Goal: Task Accomplishment & Management: Complete application form

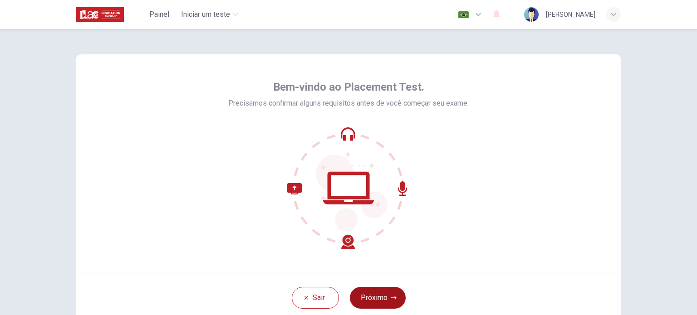
click at [391, 298] on icon "button" at bounding box center [393, 297] width 5 height 5
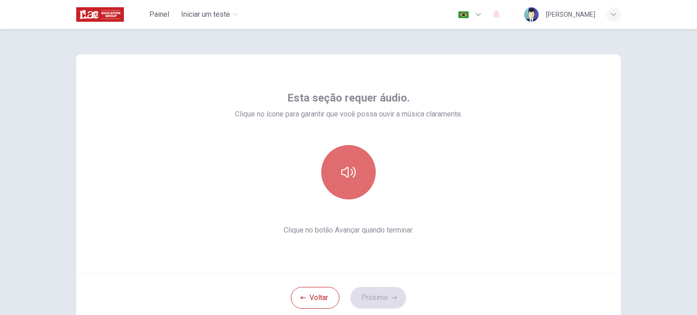
click at [337, 181] on button "button" at bounding box center [348, 172] width 54 height 54
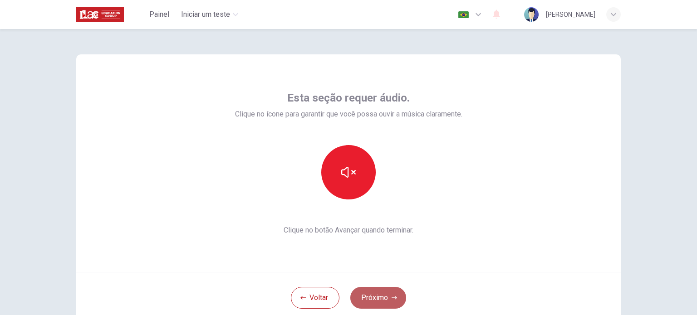
click at [374, 294] on button "Próximo" at bounding box center [378, 298] width 56 height 22
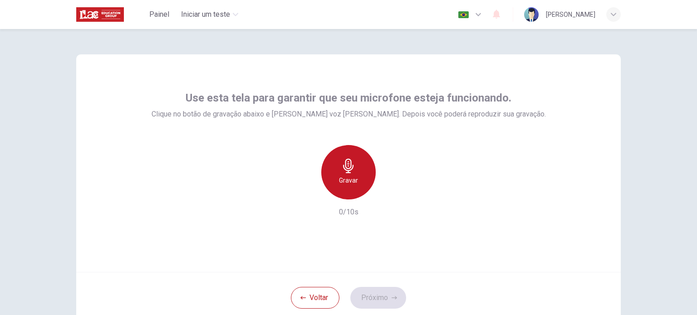
click at [358, 181] on div "Gravar" at bounding box center [348, 172] width 54 height 54
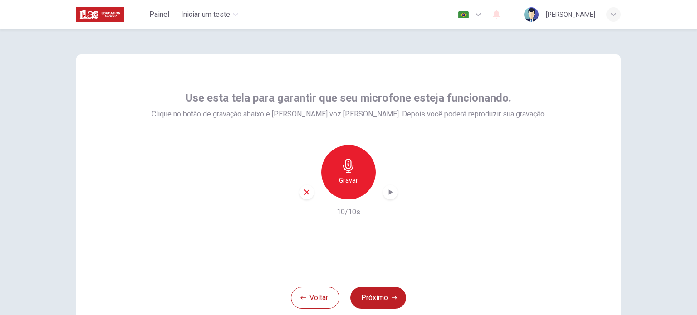
click at [364, 284] on div "Voltar Próximo" at bounding box center [348, 297] width 544 height 51
click at [365, 287] on button "Próximo" at bounding box center [378, 298] width 56 height 22
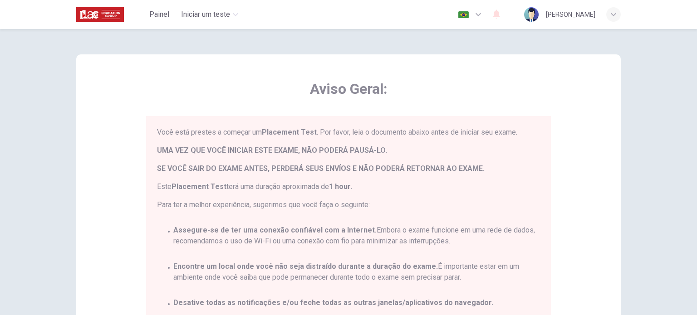
scroll to position [42, 0]
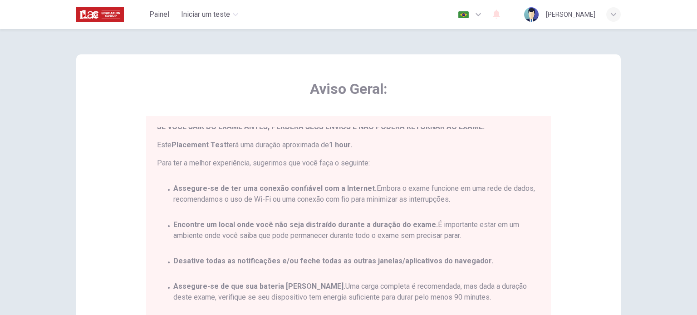
click at [366, 246] on div "Você está prestes a começar um Placement Test . Por favor, leia o documento aba…" at bounding box center [350, 247] width 386 height 241
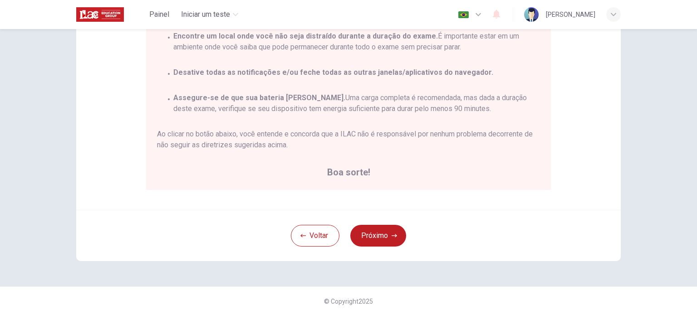
scroll to position [189, 0]
click at [122, 113] on div "Aviso Geral: Você está prestes a começar um Placement Test . Por favor, leia o …" at bounding box center [348, 38] width 544 height 344
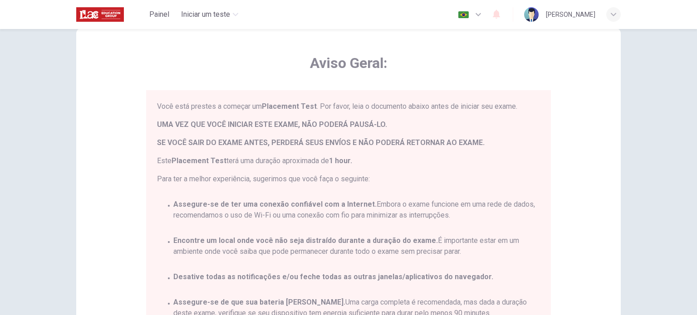
scroll to position [181, 0]
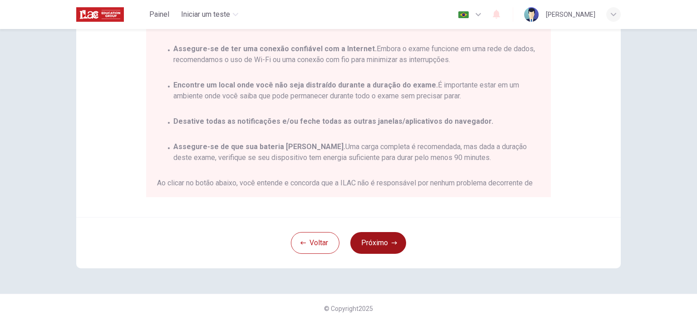
click at [382, 235] on button "Próximo" at bounding box center [378, 243] width 56 height 22
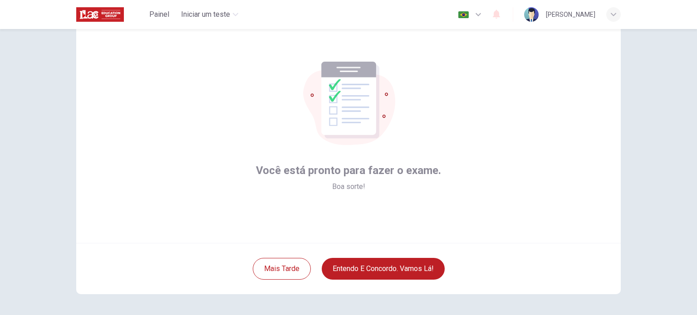
scroll to position [45, 0]
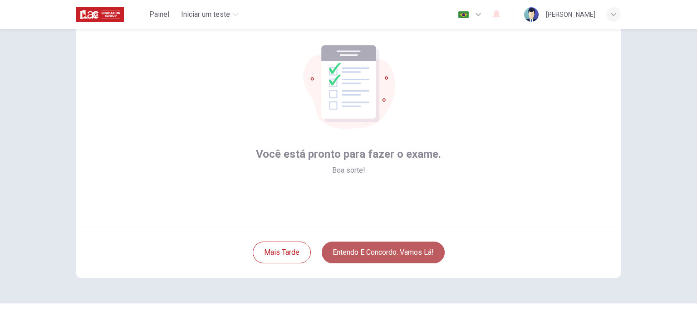
click at [393, 252] on button "Entendo e concordo. Vamos lá!" at bounding box center [383, 253] width 123 height 22
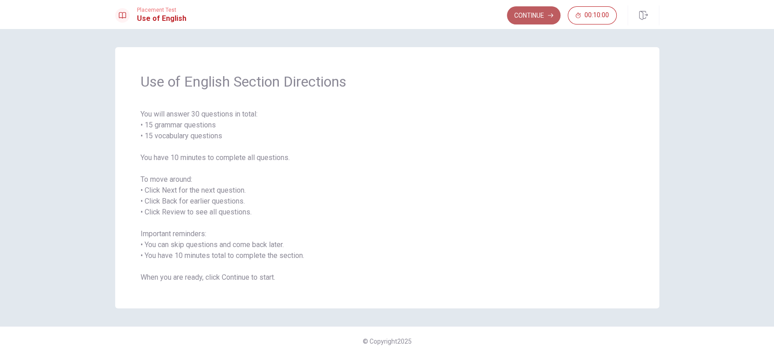
click at [519, 19] on button "Continue" at bounding box center [534, 15] width 54 height 18
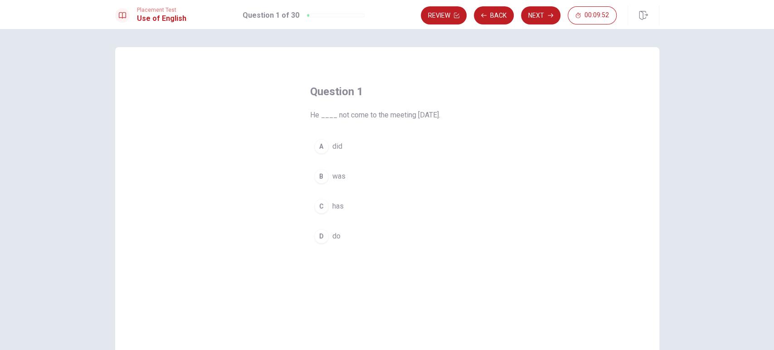
click at [321, 147] on div "A" at bounding box center [321, 146] width 15 height 15
click at [537, 21] on button "Next" at bounding box center [540, 15] width 39 height 18
click at [356, 205] on span "is studies" at bounding box center [348, 206] width 32 height 11
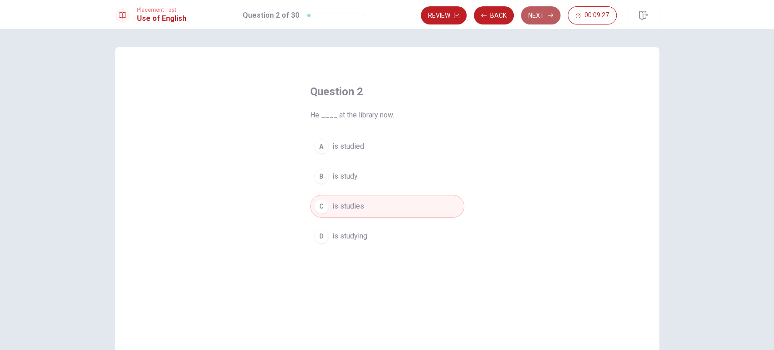
click at [539, 21] on button "Next" at bounding box center [540, 15] width 39 height 18
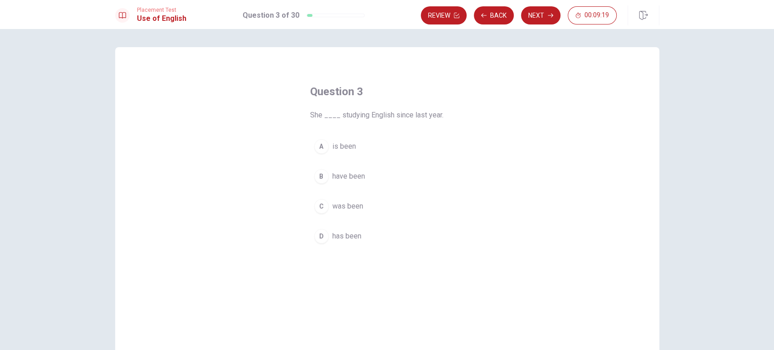
click at [354, 234] on span "has been" at bounding box center [346, 236] width 29 height 11
click at [535, 20] on button "Next" at bounding box center [540, 15] width 39 height 18
click at [492, 15] on button "Back" at bounding box center [494, 15] width 40 height 18
click at [529, 19] on button "Next" at bounding box center [540, 15] width 39 height 18
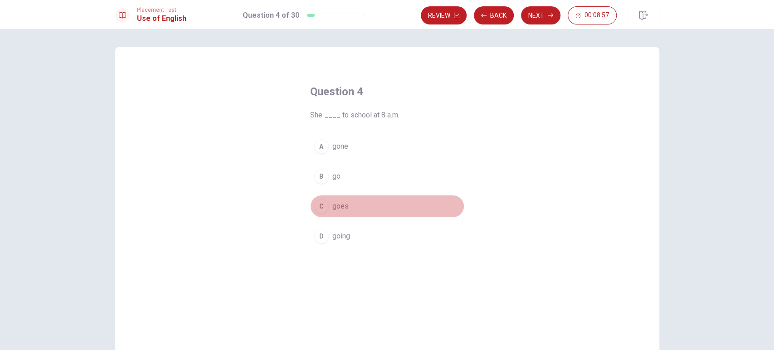
click at [339, 206] on span "goes" at bounding box center [340, 206] width 16 height 11
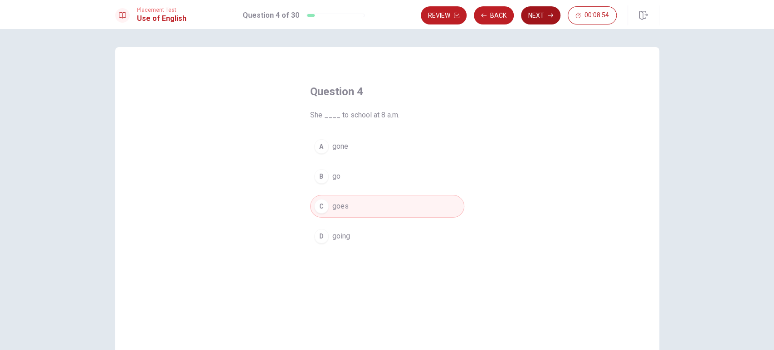
click at [537, 14] on button "Next" at bounding box center [540, 15] width 39 height 18
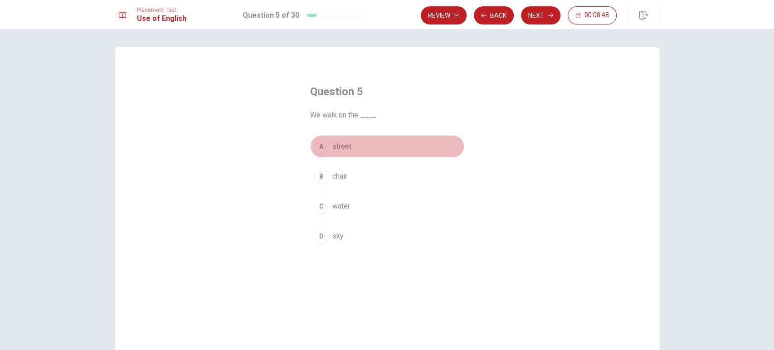
click at [332, 144] on span "street" at bounding box center [341, 146] width 19 height 11
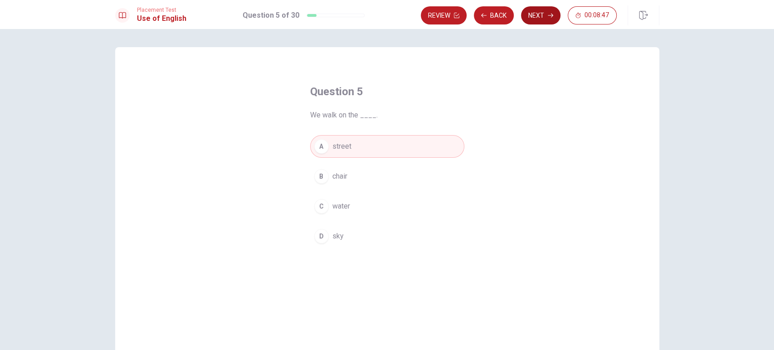
click at [537, 9] on button "Next" at bounding box center [540, 15] width 39 height 18
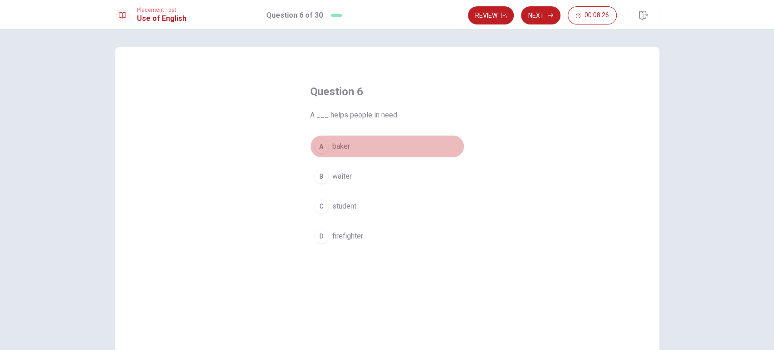
click at [333, 147] on span "baker" at bounding box center [341, 146] width 18 height 11
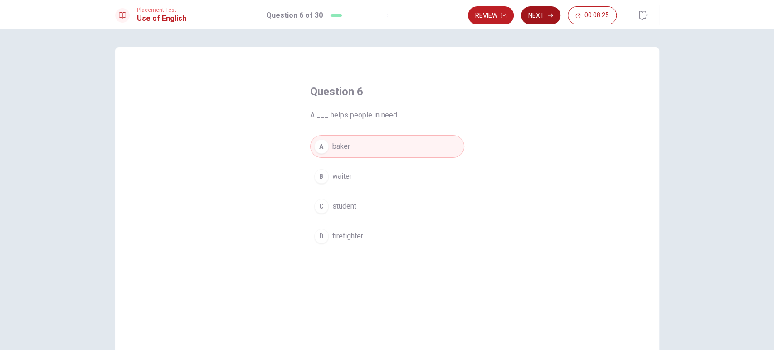
click at [545, 12] on button "Next" at bounding box center [540, 15] width 39 height 18
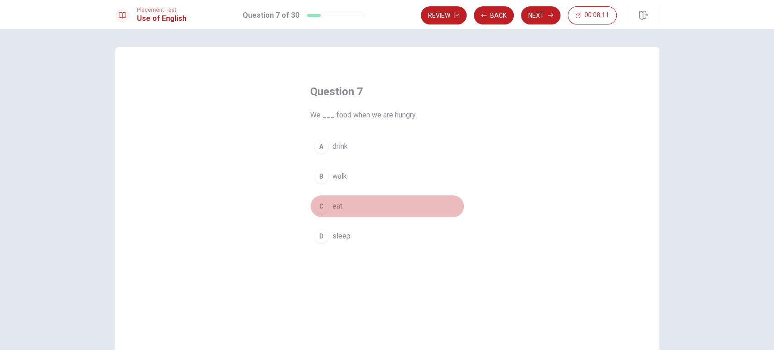
click at [334, 210] on span "eat" at bounding box center [337, 206] width 10 height 11
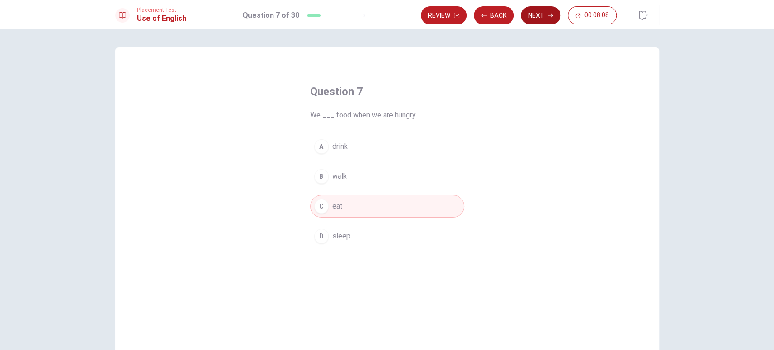
click at [534, 20] on button "Next" at bounding box center [540, 15] width 39 height 18
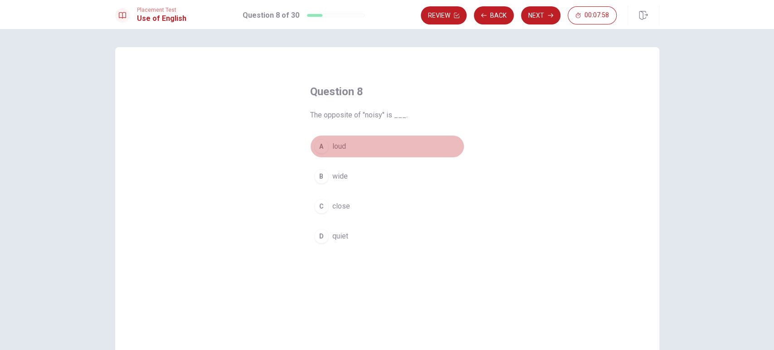
click at [327, 153] on button "A loud" at bounding box center [387, 146] width 154 height 23
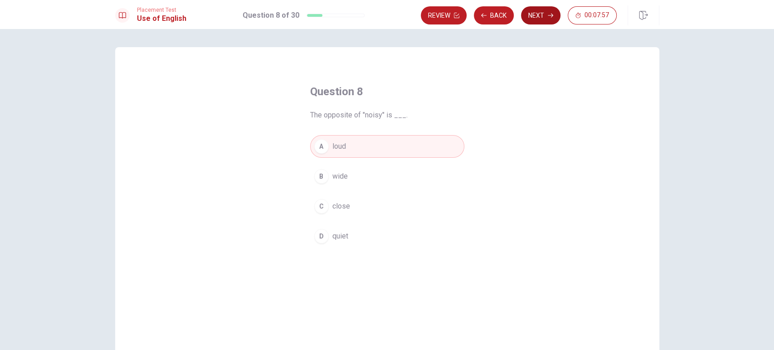
click at [556, 16] on button "Next" at bounding box center [540, 15] width 39 height 18
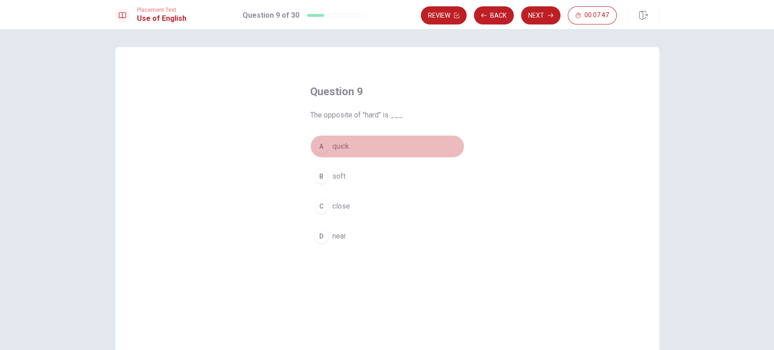
click at [332, 153] on button "A quick" at bounding box center [387, 146] width 154 height 23
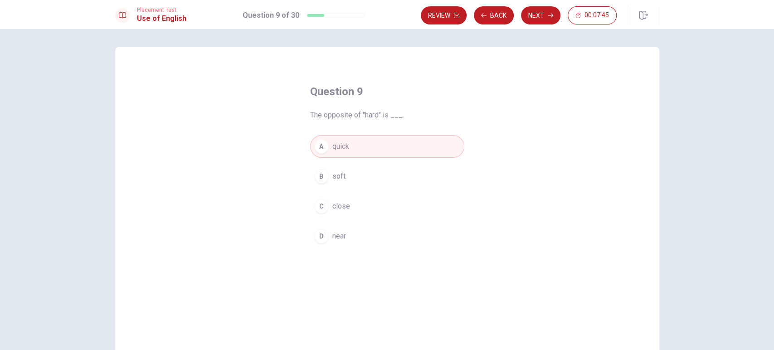
click at [354, 179] on button "B soft" at bounding box center [387, 176] width 154 height 23
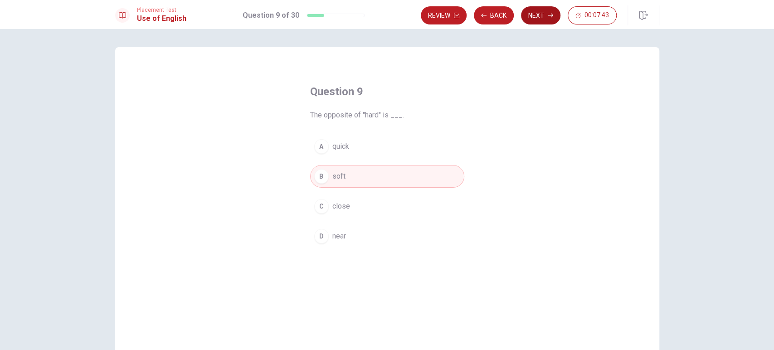
click at [546, 13] on button "Next" at bounding box center [540, 15] width 39 height 18
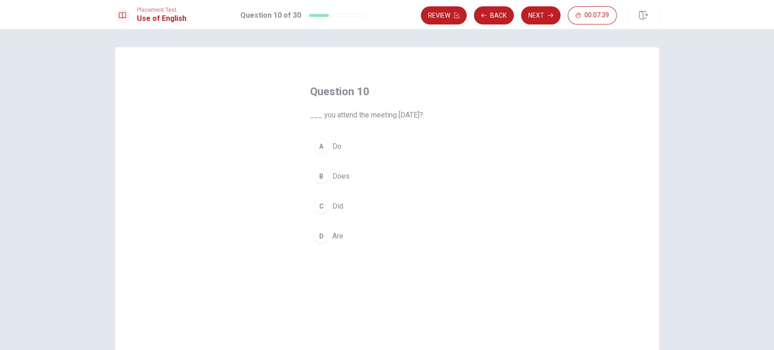
click at [339, 148] on button "A Do" at bounding box center [387, 146] width 154 height 23
click at [544, 16] on button "Next" at bounding box center [540, 15] width 39 height 18
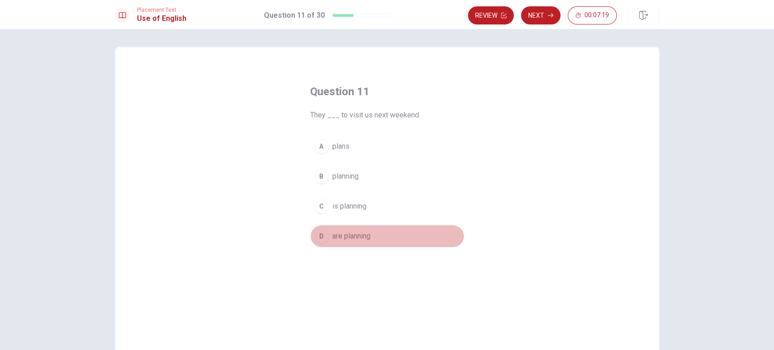
click at [364, 235] on span "are planning" at bounding box center [351, 236] width 38 height 11
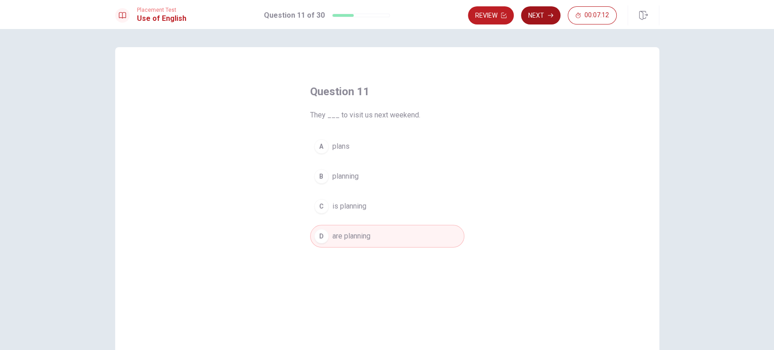
click at [536, 17] on button "Next" at bounding box center [540, 15] width 39 height 18
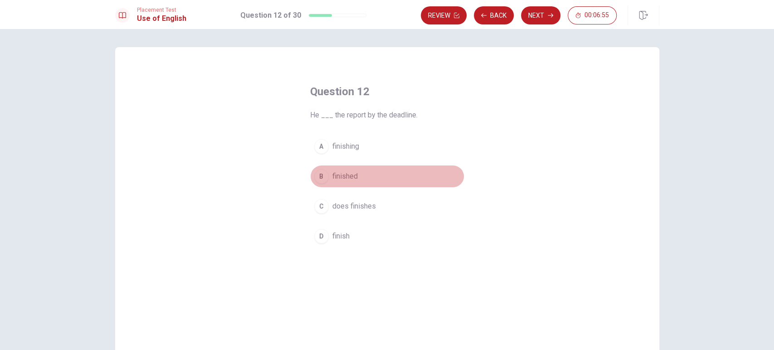
click at [335, 177] on span "finished" at bounding box center [344, 176] width 25 height 11
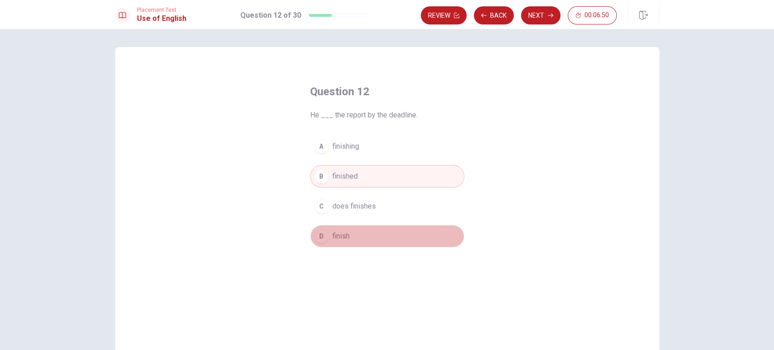
click at [364, 230] on button "D finish" at bounding box center [387, 236] width 154 height 23
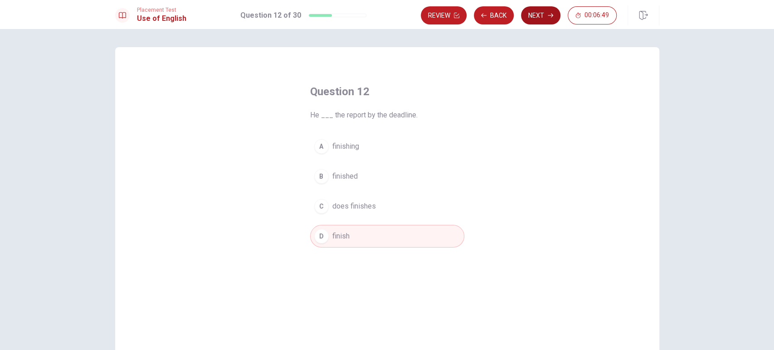
click at [536, 18] on button "Next" at bounding box center [540, 15] width 39 height 18
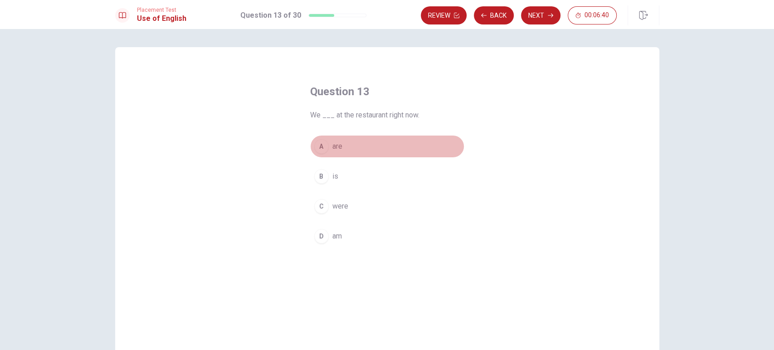
click at [339, 142] on span "are" at bounding box center [337, 146] width 10 height 11
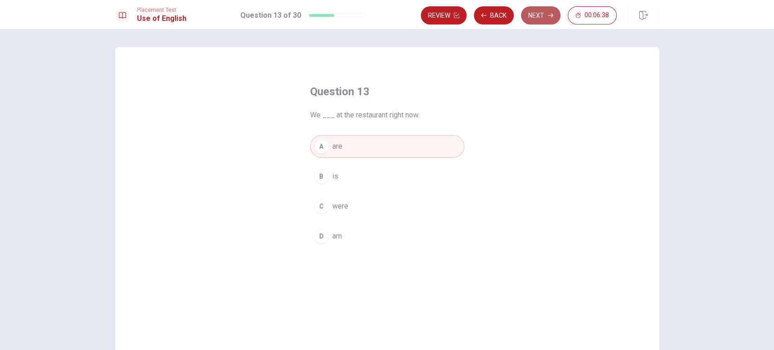
click at [546, 13] on button "Next" at bounding box center [540, 15] width 39 height 18
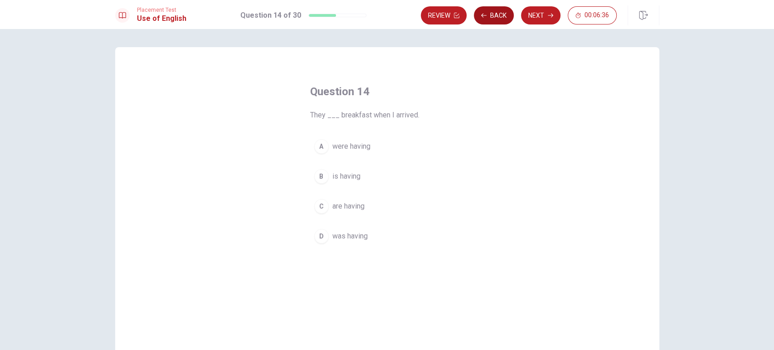
click at [501, 14] on button "Back" at bounding box center [494, 15] width 40 height 18
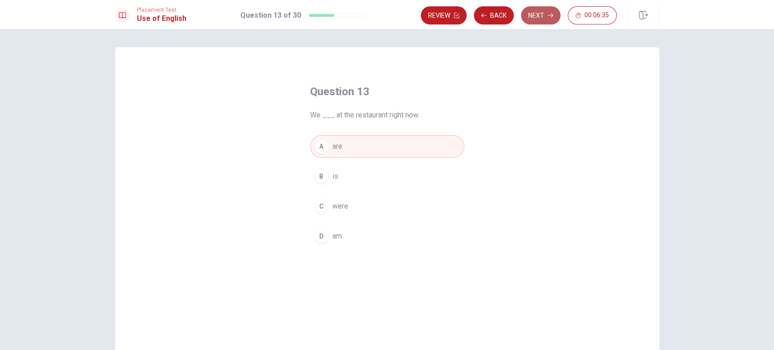
click at [525, 15] on button "Next" at bounding box center [540, 15] width 39 height 18
click at [366, 147] on span "were having" at bounding box center [351, 146] width 38 height 11
click at [544, 13] on button "Next" at bounding box center [540, 15] width 39 height 18
click at [336, 200] on button "C Blue" at bounding box center [387, 206] width 154 height 23
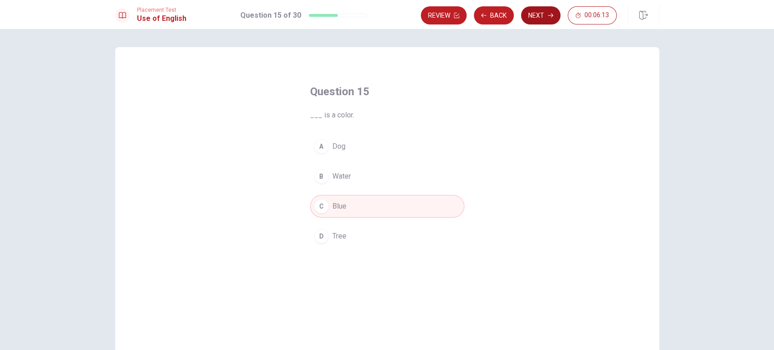
click at [545, 11] on button "Next" at bounding box center [540, 15] width 39 height 18
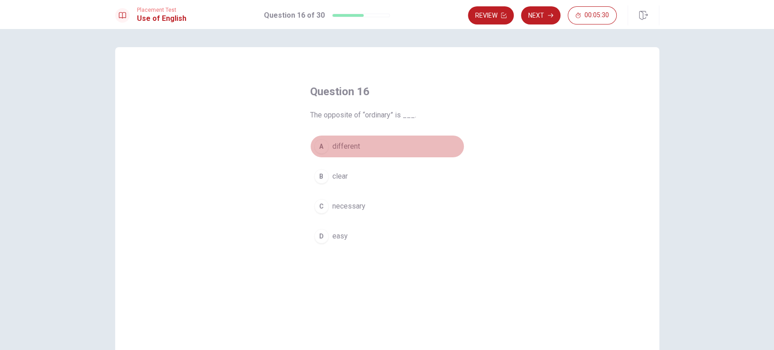
click at [341, 140] on button "A different" at bounding box center [387, 146] width 154 height 23
drag, startPoint x: 445, startPoint y: 151, endPoint x: 434, endPoint y: 147, distance: 12.5
click at [441, 150] on button "A different" at bounding box center [387, 146] width 154 height 23
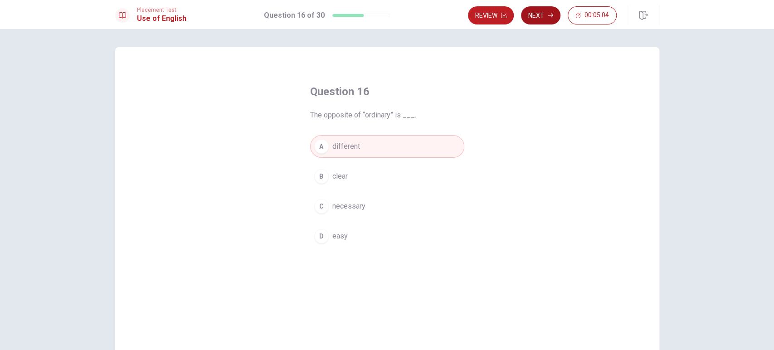
click at [547, 20] on button "Next" at bounding box center [540, 15] width 39 height 18
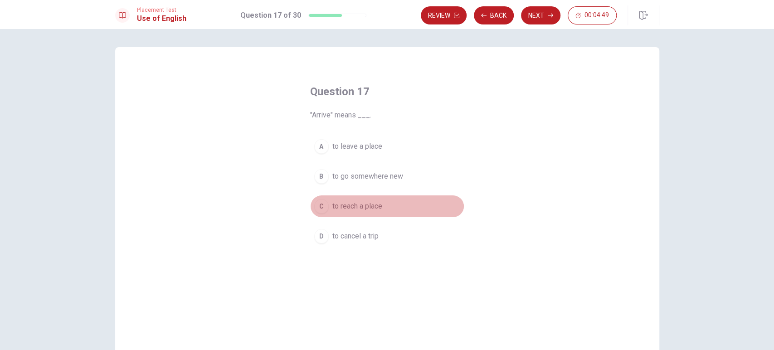
click at [358, 201] on span "to reach a place" at bounding box center [357, 206] width 50 height 11
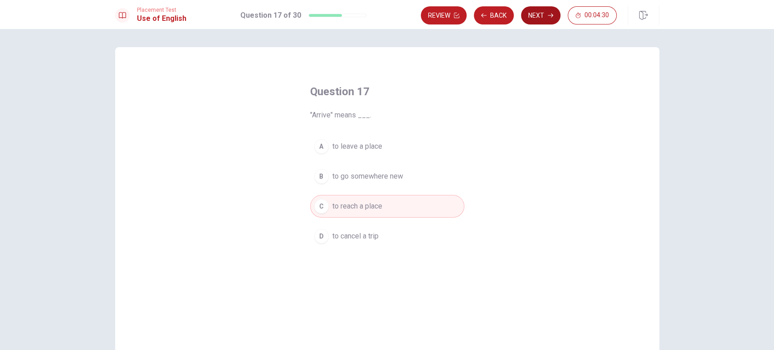
click at [546, 11] on button "Next" at bounding box center [540, 15] width 39 height 18
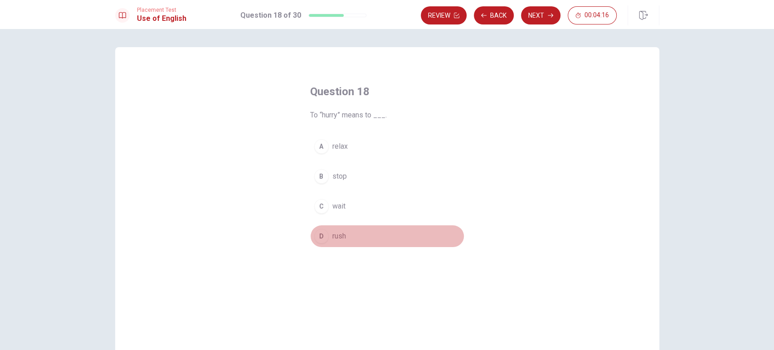
click at [378, 234] on button "D rush" at bounding box center [387, 236] width 154 height 23
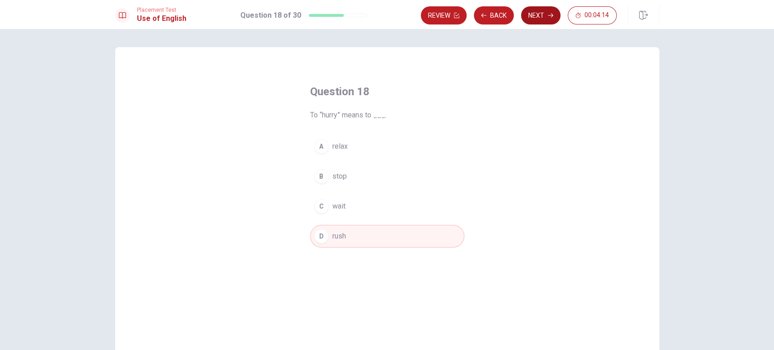
click at [533, 14] on button "Next" at bounding box center [540, 15] width 39 height 18
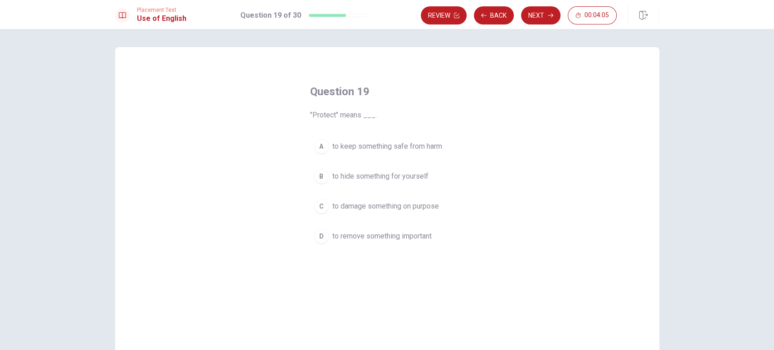
click at [428, 144] on span "to keep something safe from harm" at bounding box center [387, 146] width 110 height 11
click at [541, 21] on button "Next" at bounding box center [540, 15] width 39 height 18
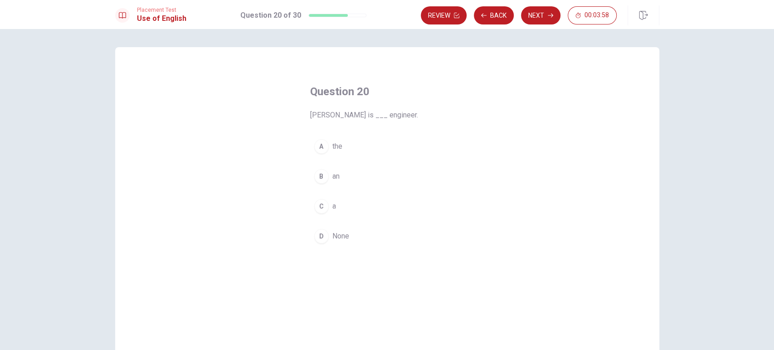
click at [367, 205] on button "C a" at bounding box center [387, 206] width 154 height 23
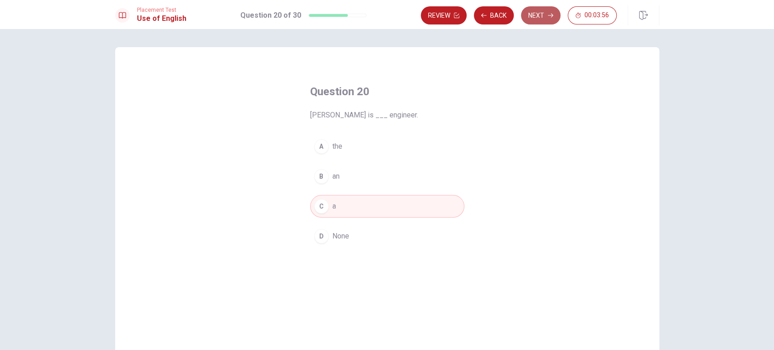
click at [532, 12] on button "Next" at bounding box center [540, 15] width 39 height 18
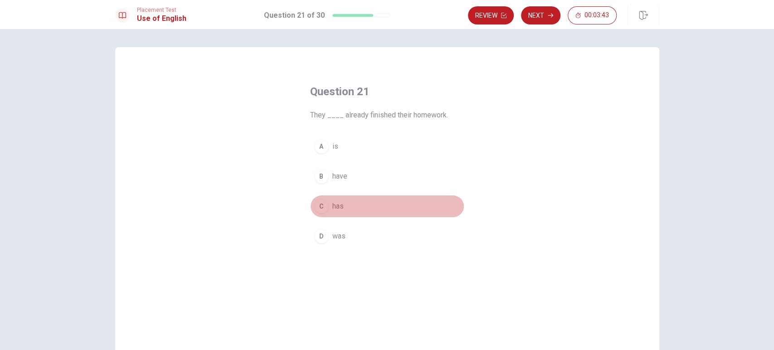
click at [355, 209] on button "C has" at bounding box center [387, 206] width 154 height 23
click at [363, 236] on button "D was" at bounding box center [387, 236] width 154 height 23
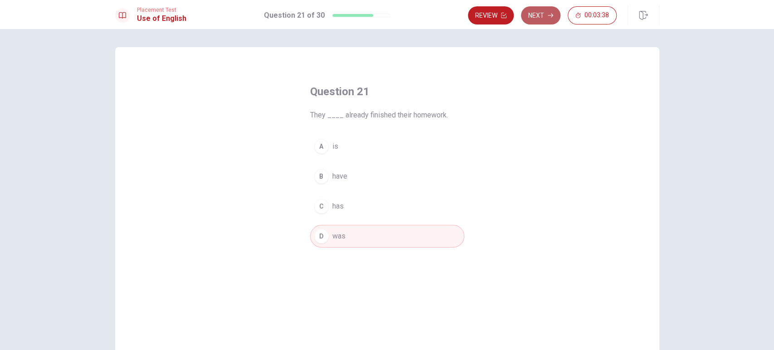
click at [543, 12] on button "Next" at bounding box center [540, 15] width 39 height 18
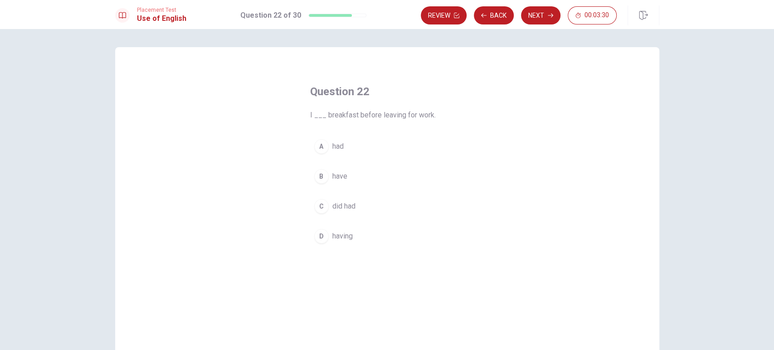
click at [367, 147] on button "A had" at bounding box center [387, 146] width 154 height 23
click at [538, 9] on button "Next" at bounding box center [540, 15] width 39 height 18
click at [408, 146] on button "A to build" at bounding box center [387, 157] width 154 height 23
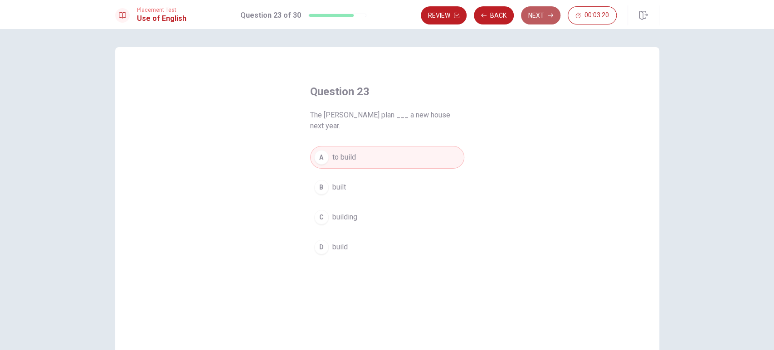
click at [537, 17] on button "Next" at bounding box center [540, 15] width 39 height 18
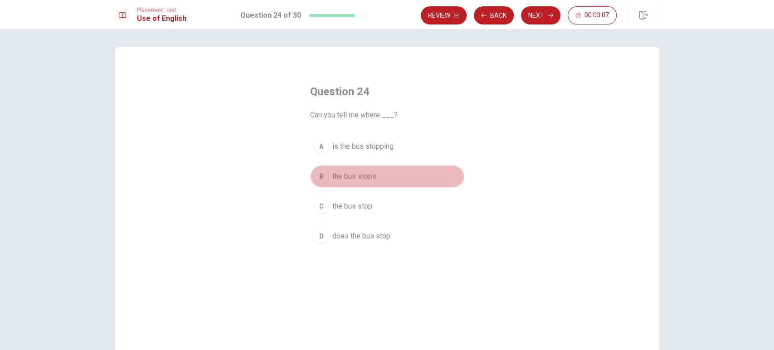
click at [363, 180] on span "the bus stops" at bounding box center [354, 176] width 44 height 11
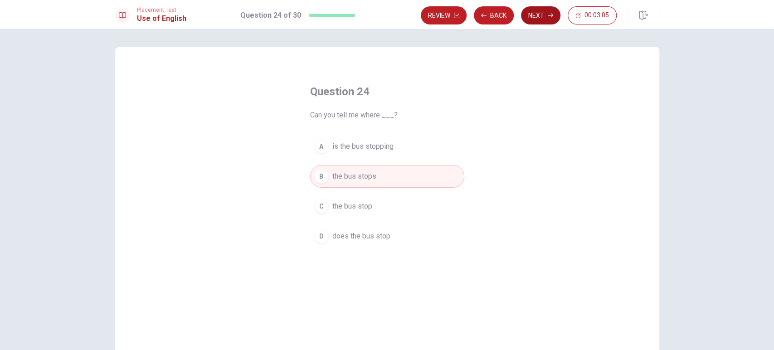
click at [537, 19] on button "Next" at bounding box center [540, 15] width 39 height 18
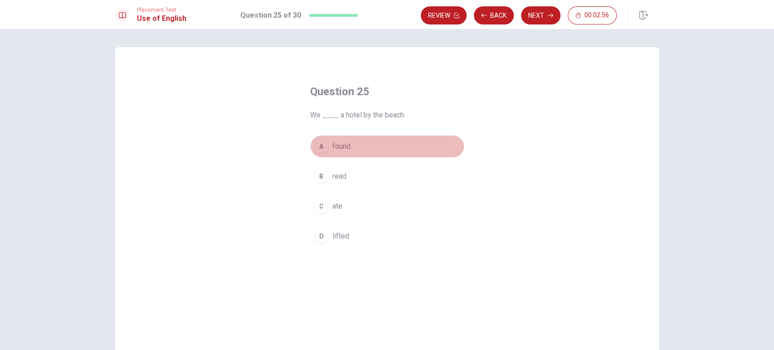
click at [379, 147] on button "A found" at bounding box center [387, 146] width 154 height 23
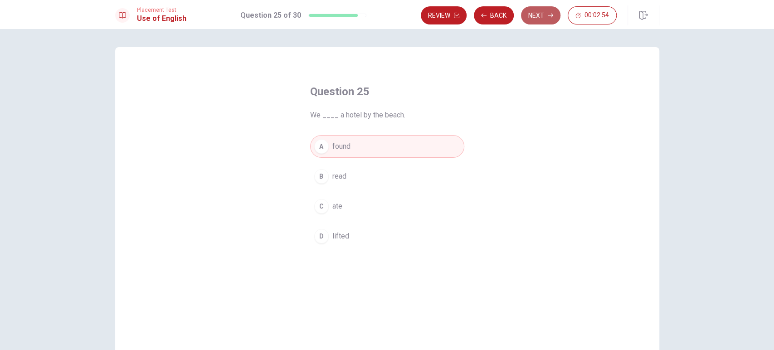
click at [533, 18] on button "Next" at bounding box center [540, 15] width 39 height 18
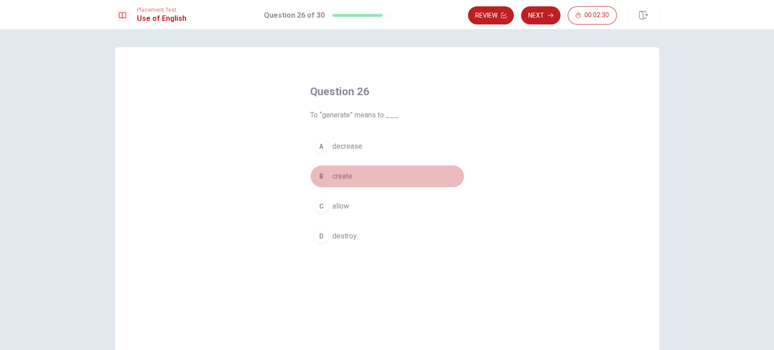
click at [395, 171] on button "B create" at bounding box center [387, 176] width 154 height 23
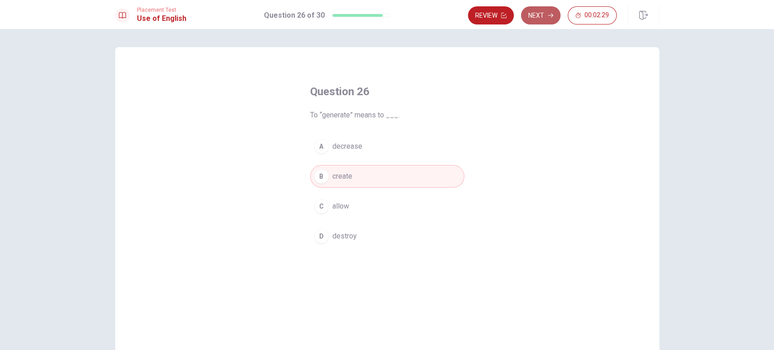
click at [540, 14] on button "Next" at bounding box center [540, 15] width 39 height 18
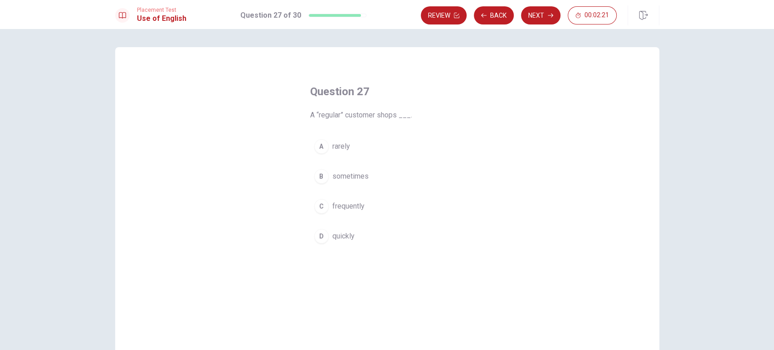
click at [388, 214] on button "C frequently" at bounding box center [387, 206] width 154 height 23
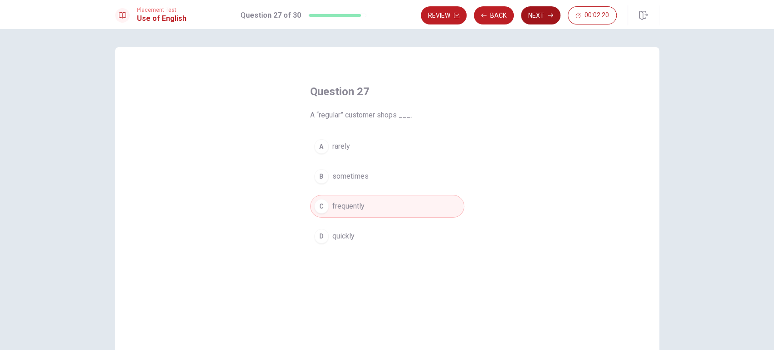
click at [557, 14] on button "Next" at bounding box center [540, 15] width 39 height 18
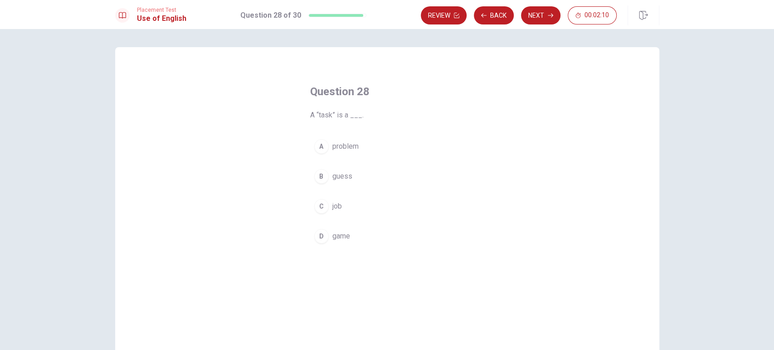
click at [374, 197] on button "C job" at bounding box center [387, 206] width 154 height 23
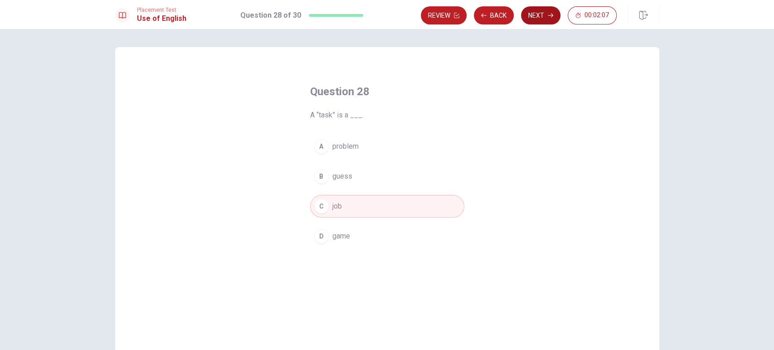
click at [536, 19] on button "Next" at bounding box center [540, 15] width 39 height 18
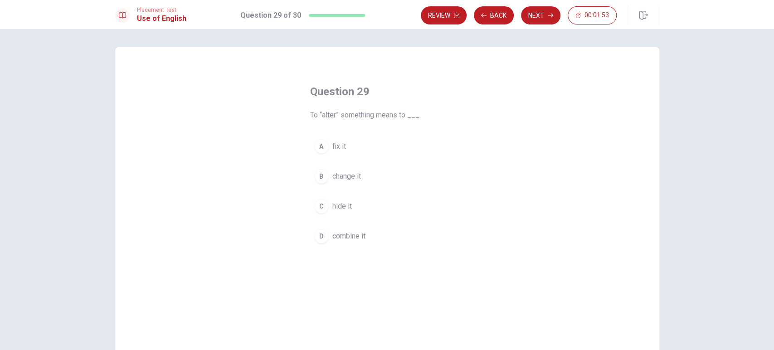
click at [371, 175] on button "B change it" at bounding box center [387, 176] width 154 height 23
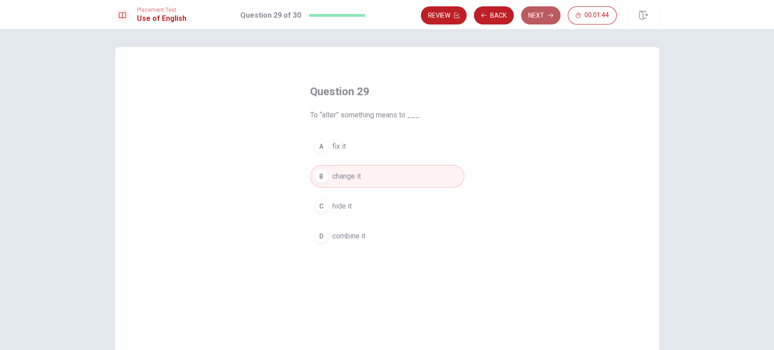
click at [536, 22] on button "Next" at bounding box center [540, 15] width 39 height 18
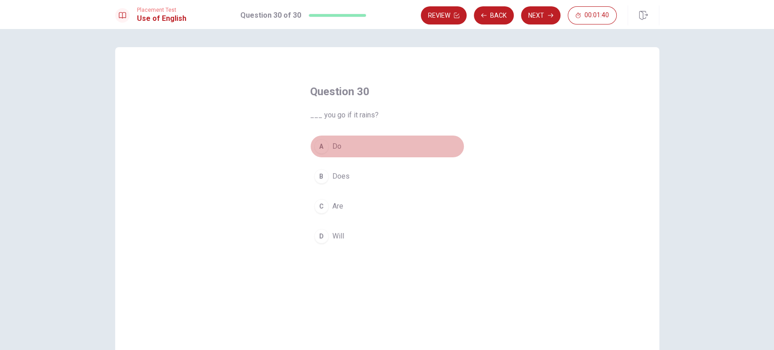
click at [375, 154] on button "A Do" at bounding box center [387, 146] width 154 height 23
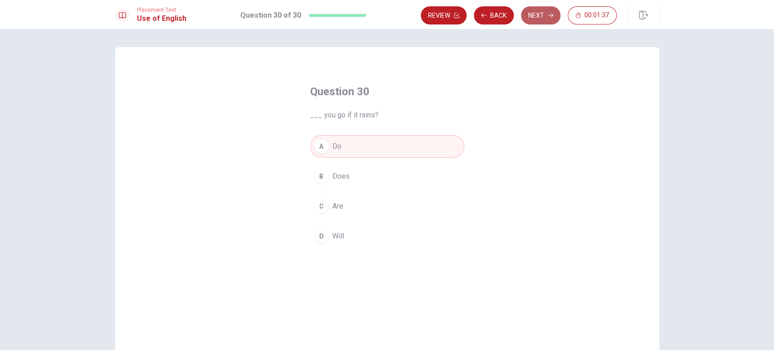
click at [543, 15] on button "Next" at bounding box center [540, 15] width 39 height 18
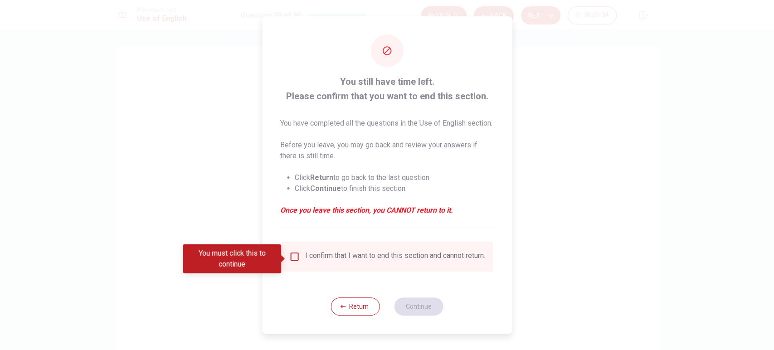
click at [292, 262] on div "I confirm that I want to end this section and cannot return." at bounding box center [387, 256] width 196 height 11
click at [292, 262] on input "You must click this to continue" at bounding box center [294, 256] width 11 height 11
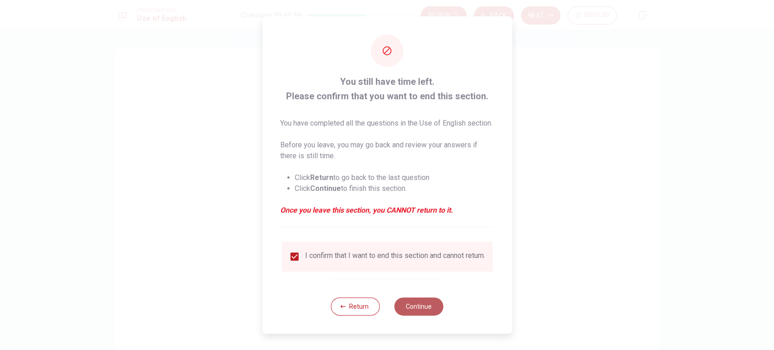
click at [415, 315] on button "Continue" at bounding box center [419, 307] width 49 height 18
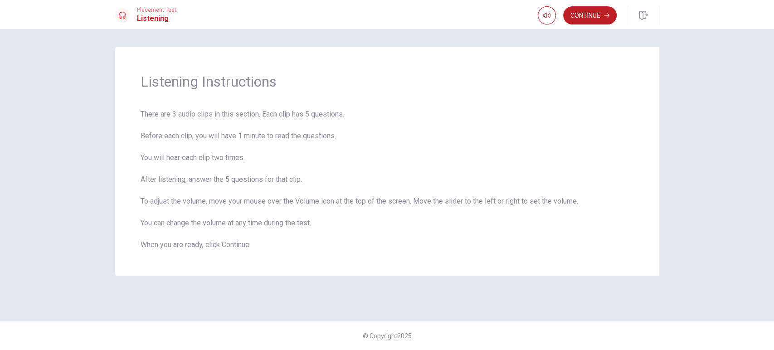
click at [336, 293] on div "Listening Instructions There are 3 audio clips in this section. Each clip has 5…" at bounding box center [387, 175] width 573 height 256
click at [601, 15] on button "Continue" at bounding box center [590, 15] width 54 height 18
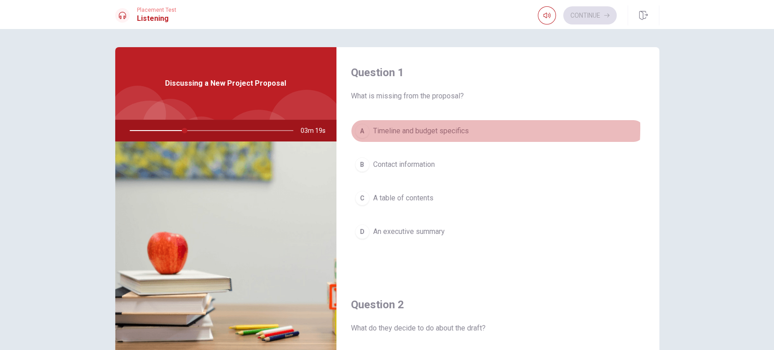
click at [405, 128] on span "Timeline and budget specifics" at bounding box center [421, 131] width 96 height 11
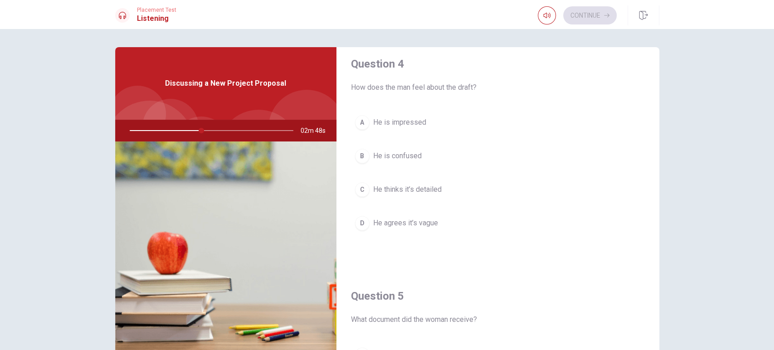
scroll to position [844, 0]
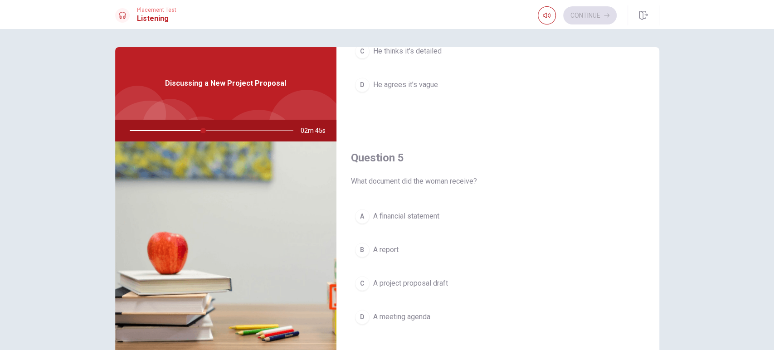
click at [432, 278] on span "A project proposal draft" at bounding box center [410, 283] width 75 height 11
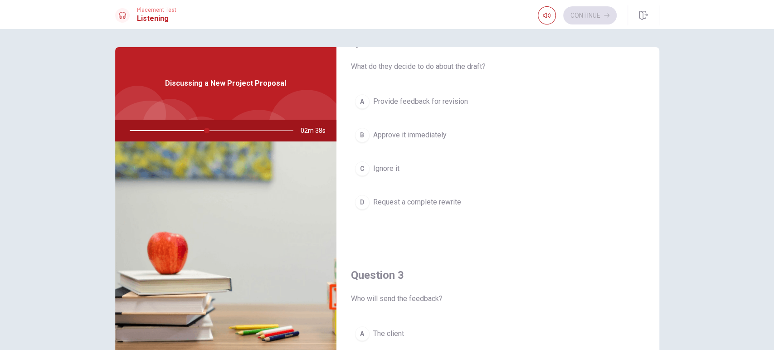
scroll to position [239, 0]
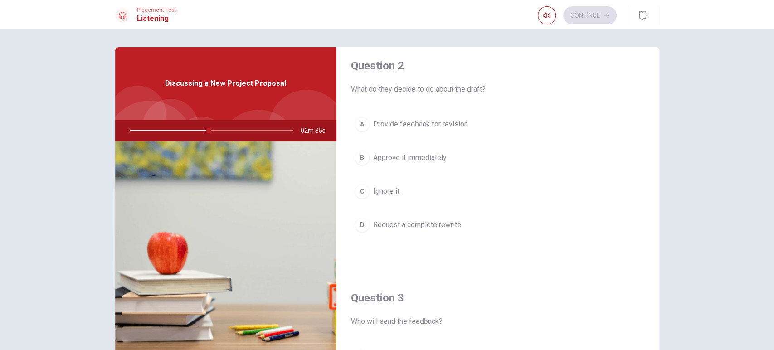
click at [431, 132] on button "A Provide feedback for revision" at bounding box center [498, 124] width 294 height 23
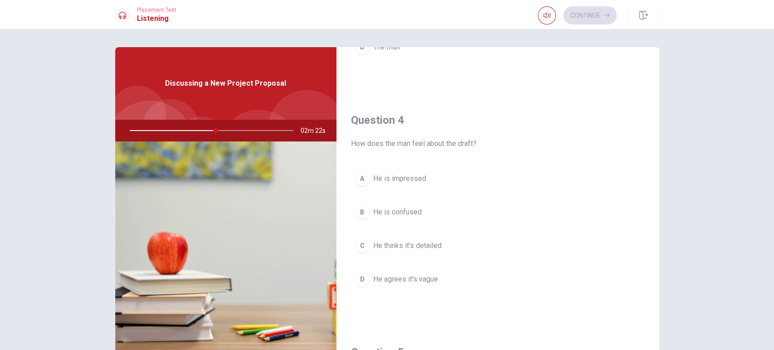
scroll to position [693, 0]
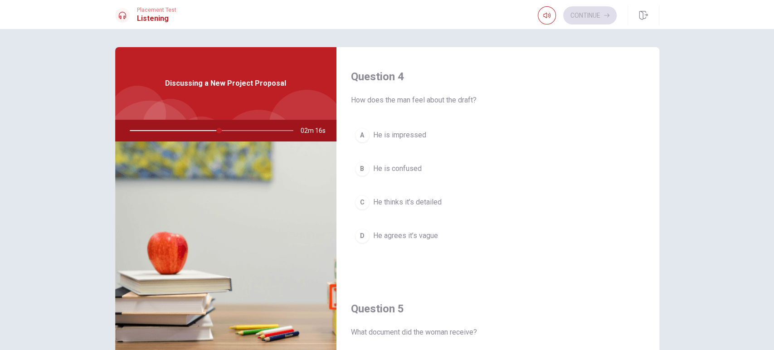
click at [419, 161] on button "B He is confused" at bounding box center [498, 168] width 294 height 23
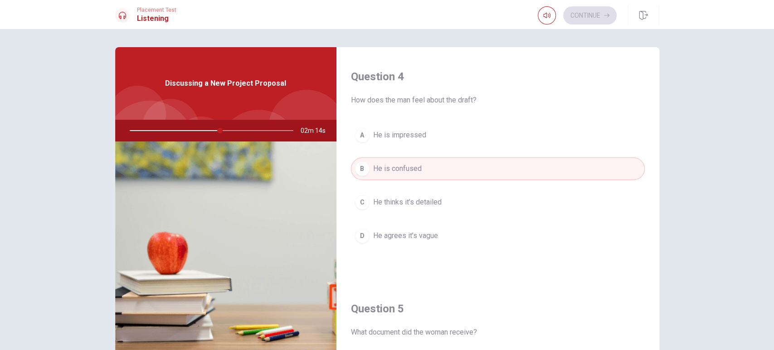
click at [485, 197] on button "C He thinks it’s detailed" at bounding box center [498, 202] width 294 height 23
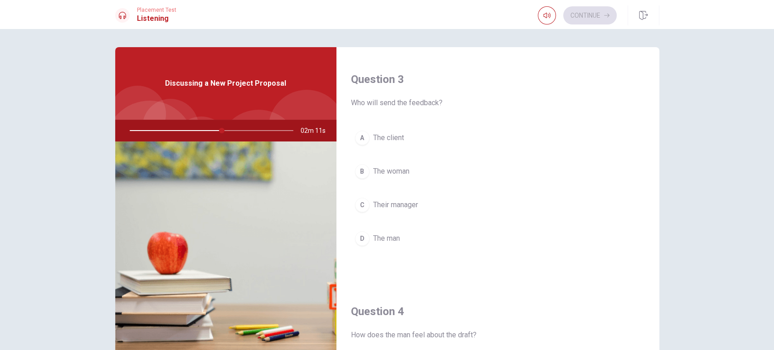
scroll to position [440, 0]
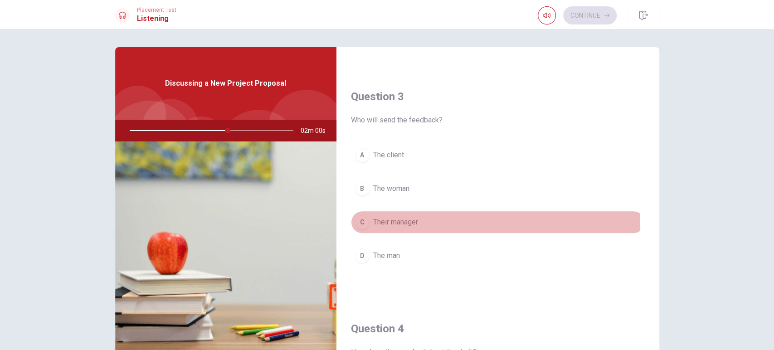
click at [427, 226] on button "C Their manager" at bounding box center [498, 222] width 294 height 23
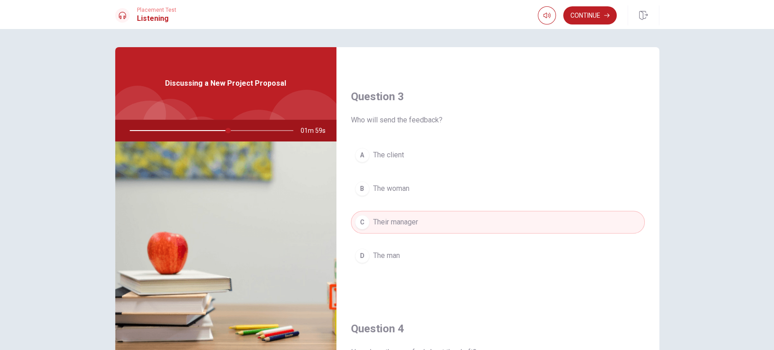
click at [397, 162] on button "A The client" at bounding box center [498, 155] width 294 height 23
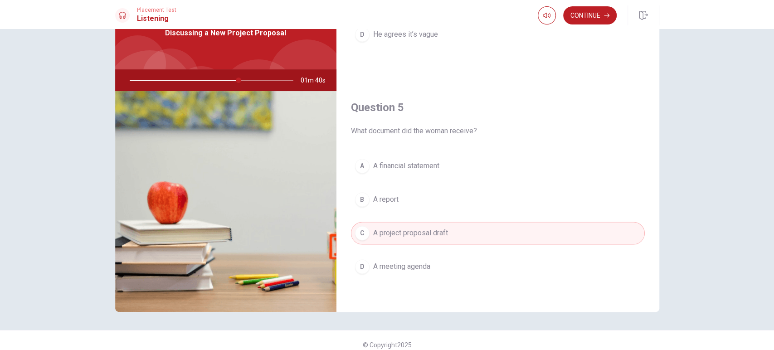
scroll to position [59, 0]
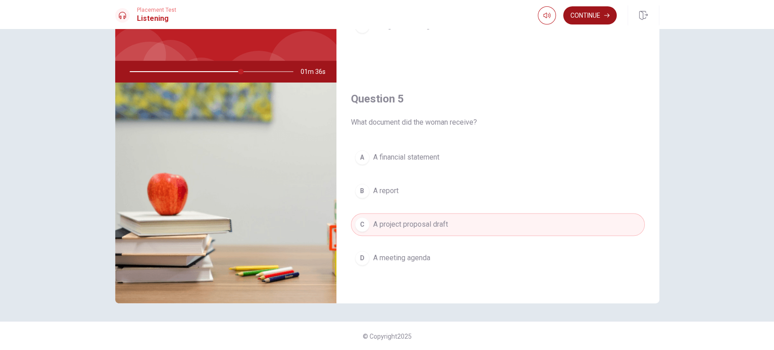
click at [598, 11] on button "Continue" at bounding box center [590, 15] width 54 height 18
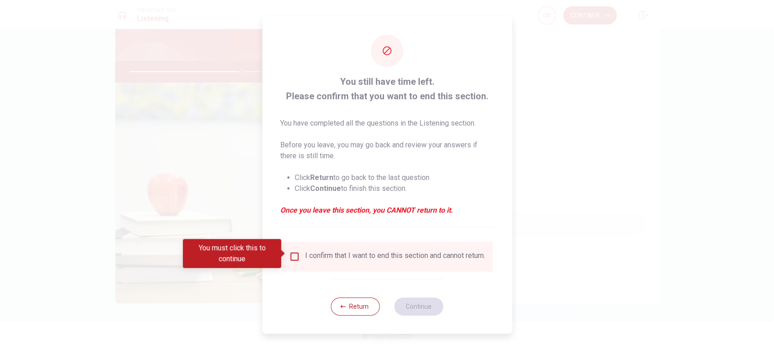
click at [294, 254] on input "You must click this to continue" at bounding box center [294, 256] width 11 height 11
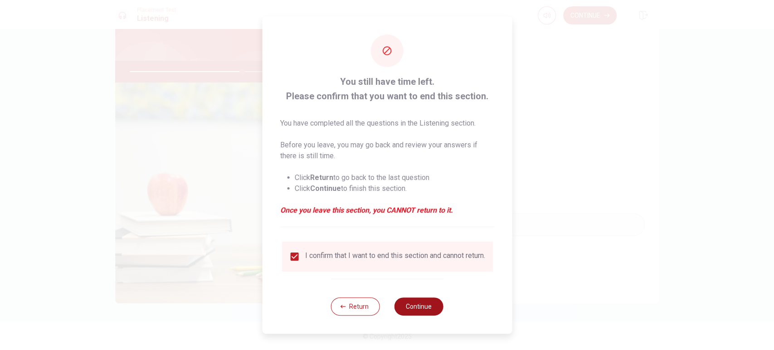
click at [432, 315] on button "Continue" at bounding box center [419, 307] width 49 height 18
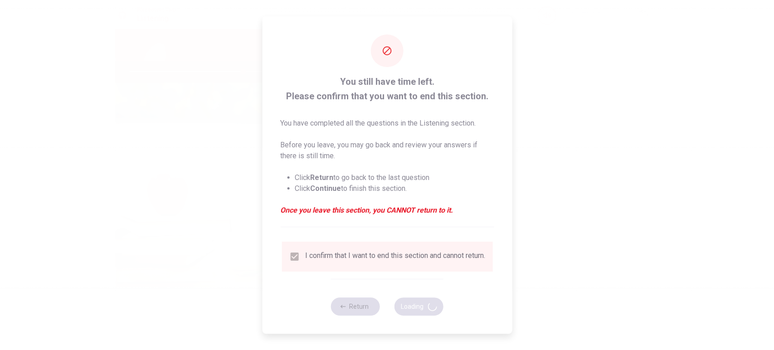
type input "70"
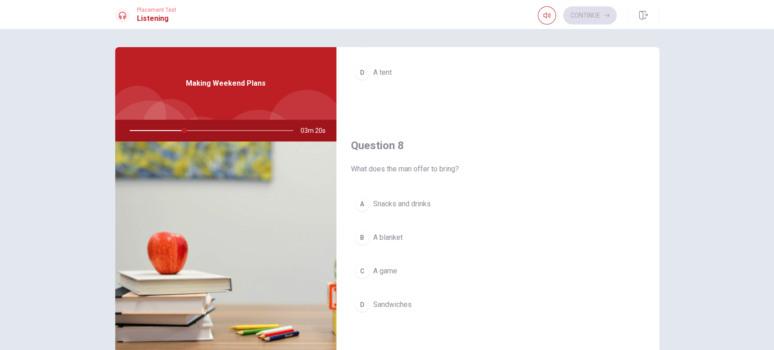
scroll to position [454, 0]
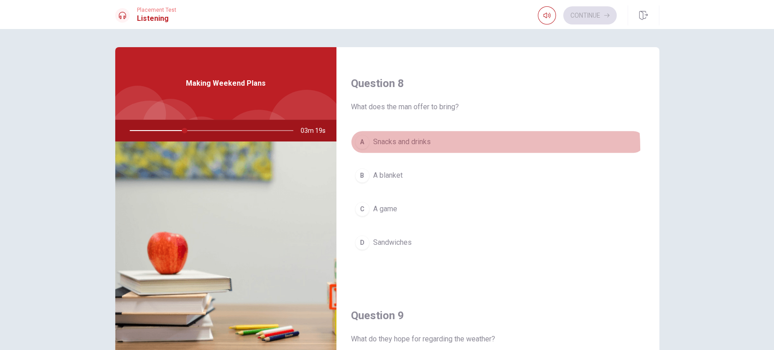
click at [414, 149] on button "A Snacks and drinks" at bounding box center [498, 142] width 294 height 23
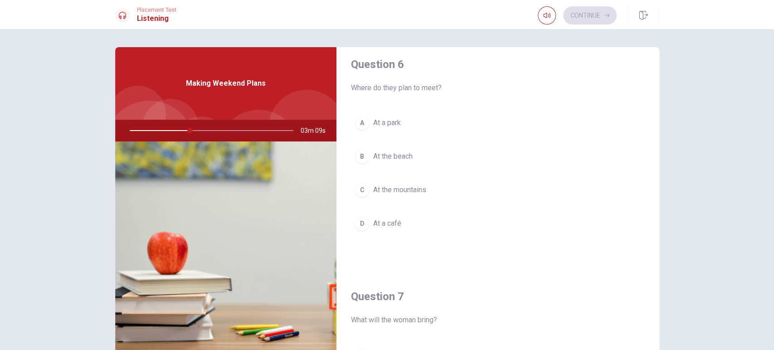
scroll to position [0, 0]
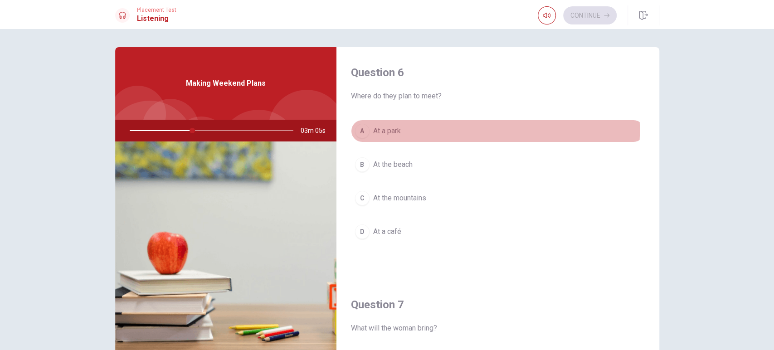
click at [395, 130] on span "At a park" at bounding box center [387, 131] width 28 height 11
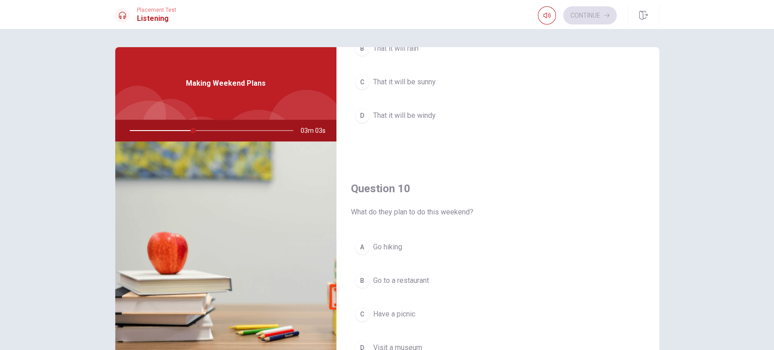
scroll to position [844, 0]
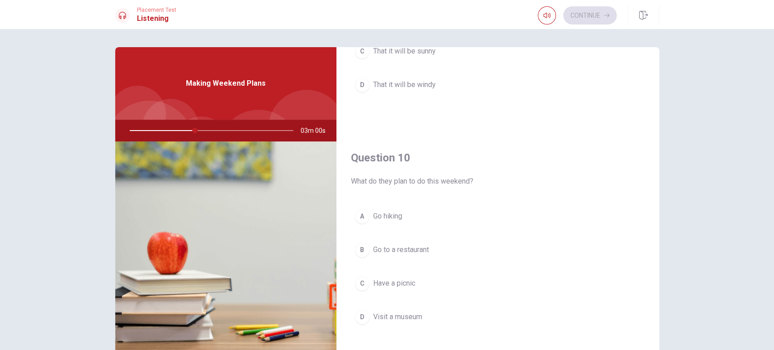
click at [411, 274] on button "C Have a picnic" at bounding box center [498, 283] width 294 height 23
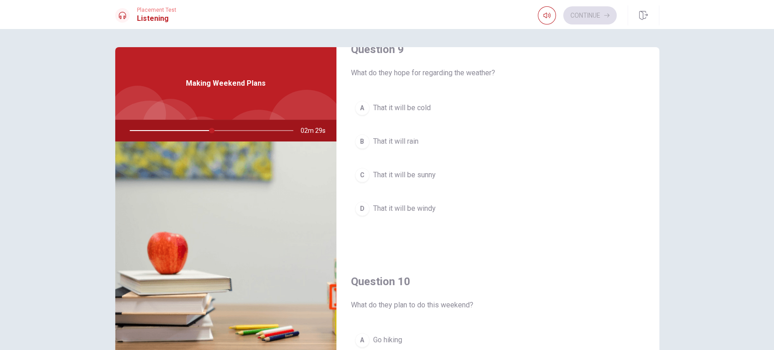
scroll to position [693, 0]
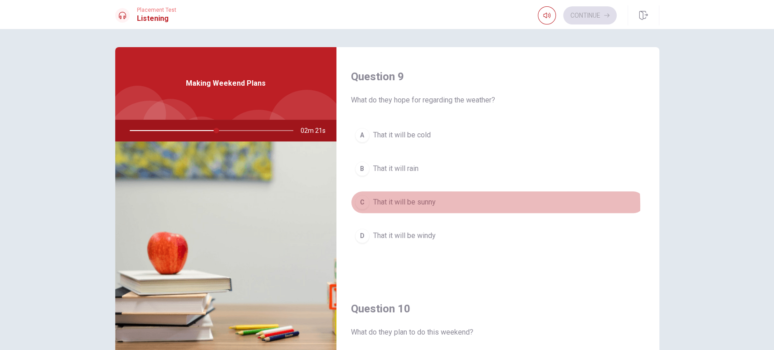
click at [431, 204] on span "That it will be sunny" at bounding box center [404, 202] width 63 height 11
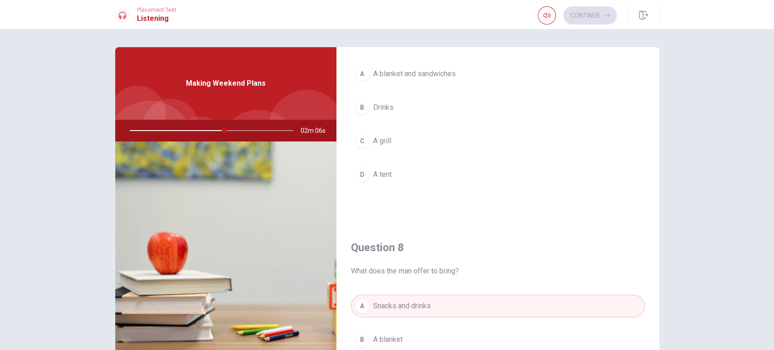
scroll to position [239, 0]
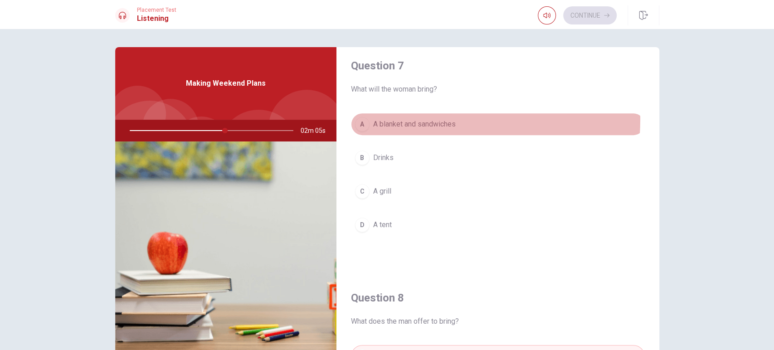
click at [409, 119] on span "A blanket and sandwiches" at bounding box center [414, 124] width 83 height 11
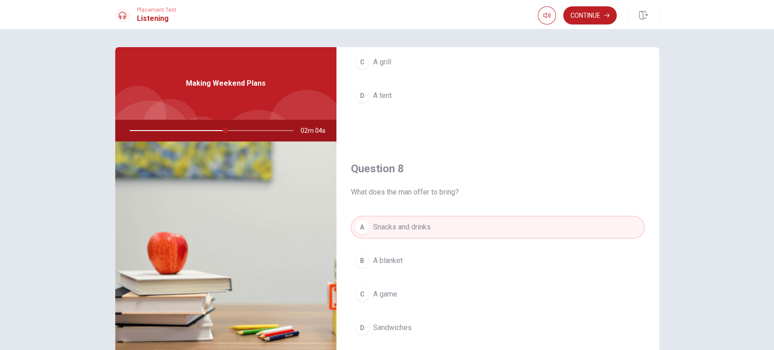
scroll to position [390, 0]
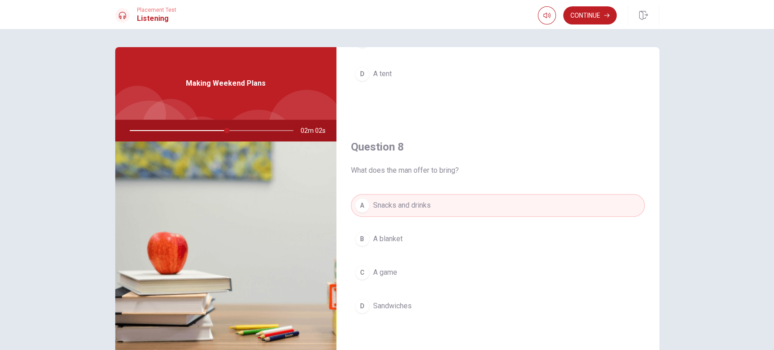
click at [481, 229] on button "B A blanket" at bounding box center [498, 239] width 294 height 23
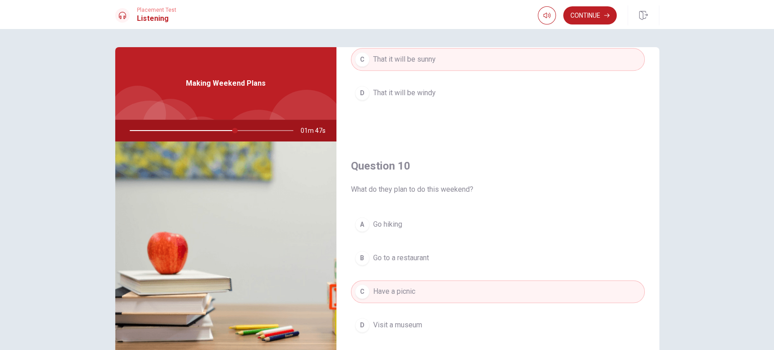
scroll to position [844, 0]
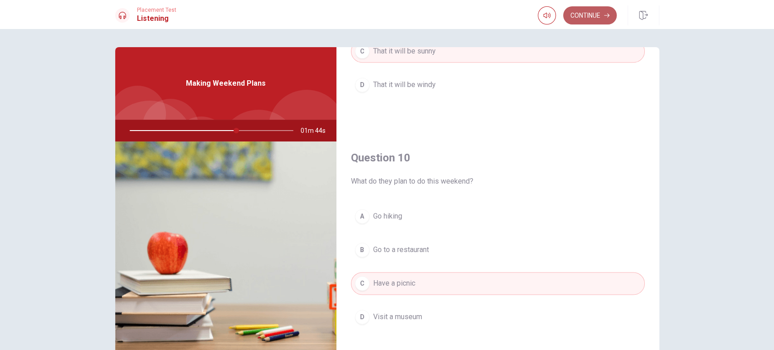
click at [589, 24] on button "Continue" at bounding box center [590, 15] width 54 height 18
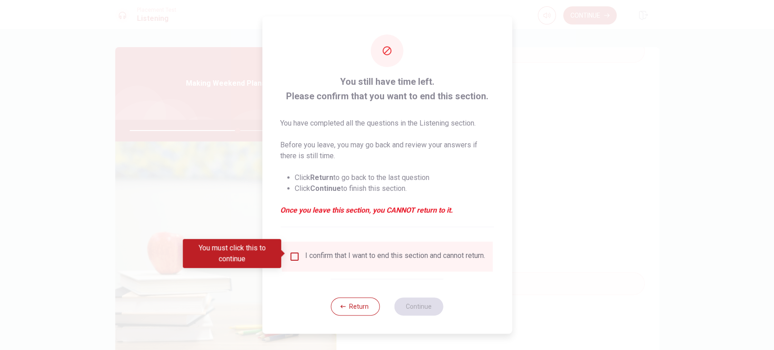
click at [289, 254] on input "You must click this to continue" at bounding box center [294, 256] width 11 height 11
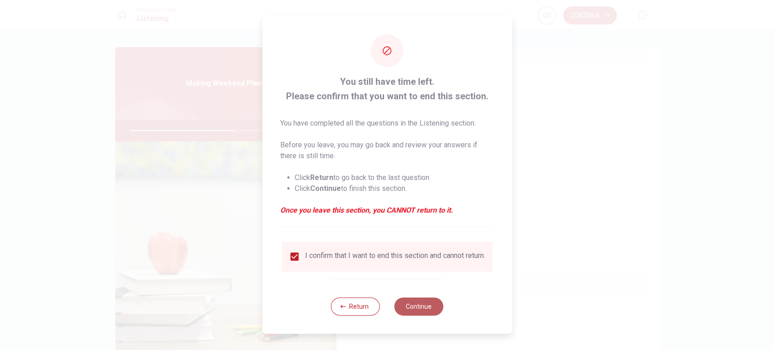
click at [433, 308] on button "Continue" at bounding box center [419, 307] width 49 height 18
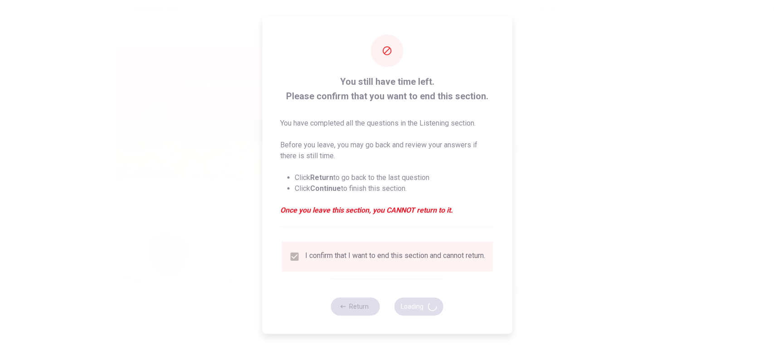
type input "67"
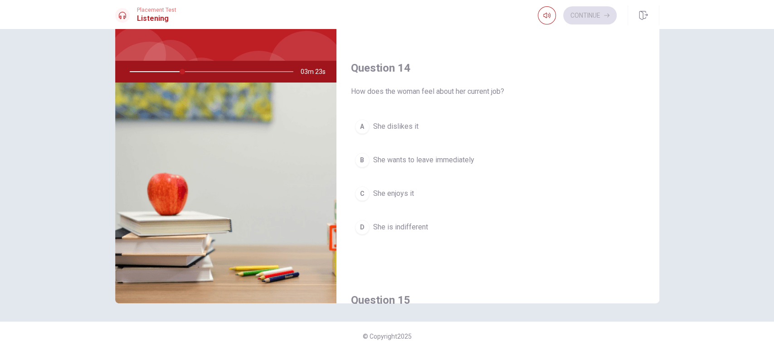
scroll to position [440, 0]
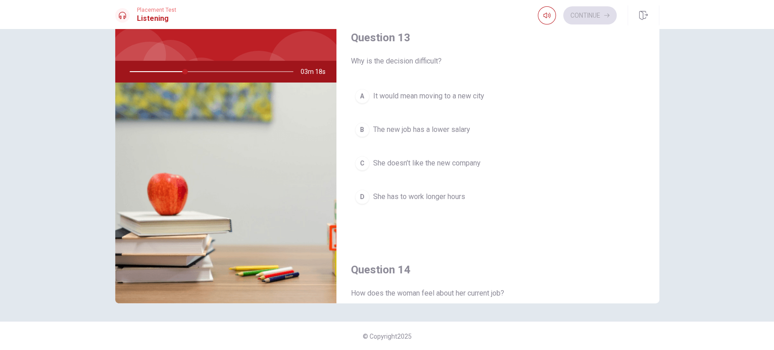
click at [439, 98] on span "It would mean moving to a new city" at bounding box center [428, 96] width 111 height 11
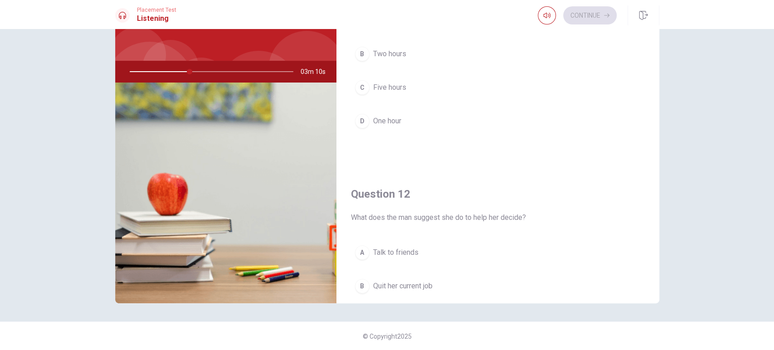
scroll to position [0, 0]
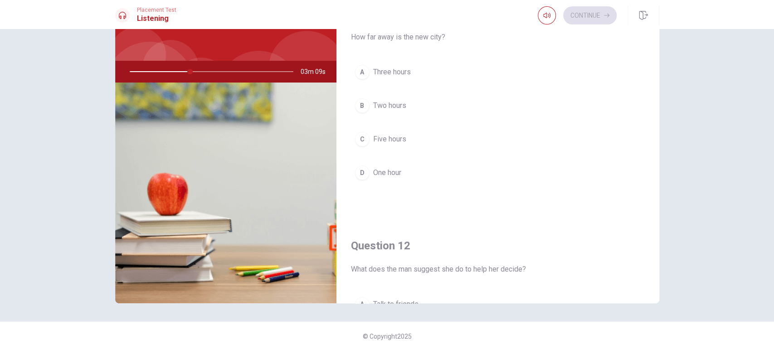
click at [388, 68] on span "Three hours" at bounding box center [392, 72] width 38 height 11
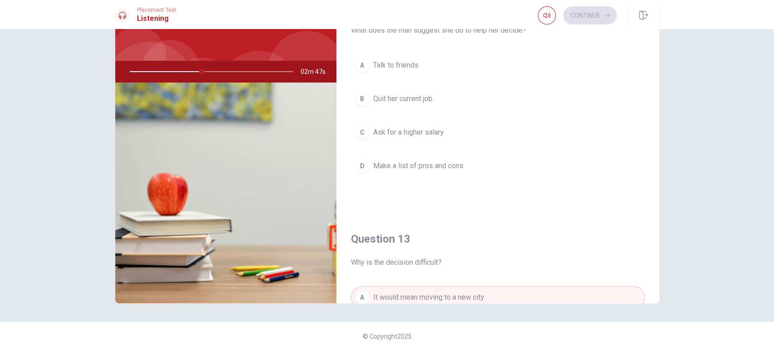
scroll to position [189, 0]
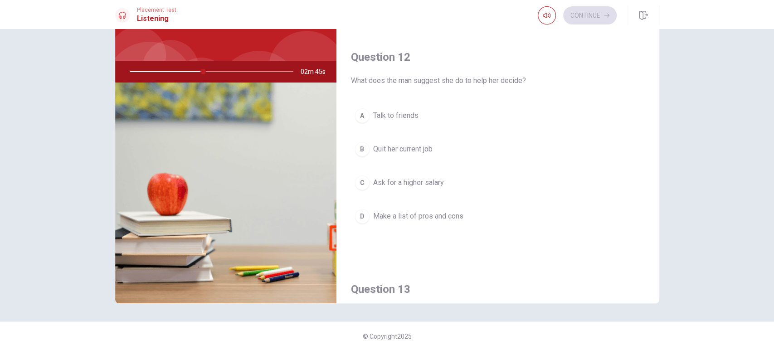
click at [453, 213] on span "Make a list of pros and cons" at bounding box center [418, 216] width 90 height 11
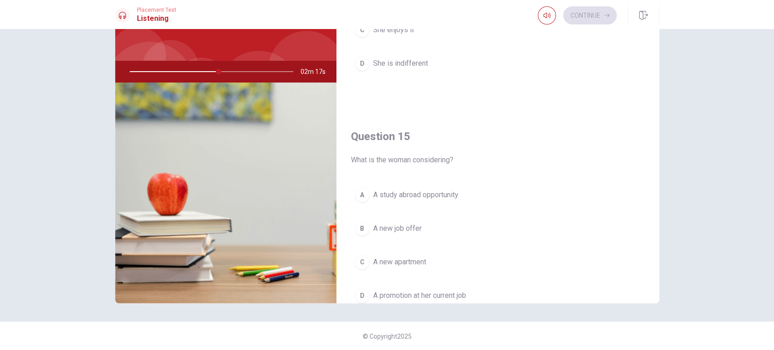
scroll to position [844, 0]
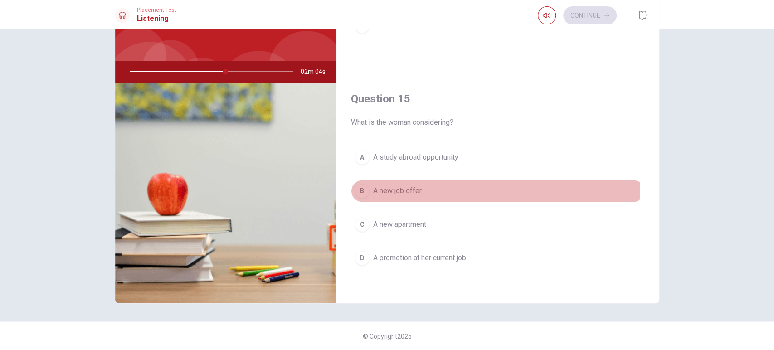
click at [410, 181] on button "B A new job offer" at bounding box center [498, 191] width 294 height 23
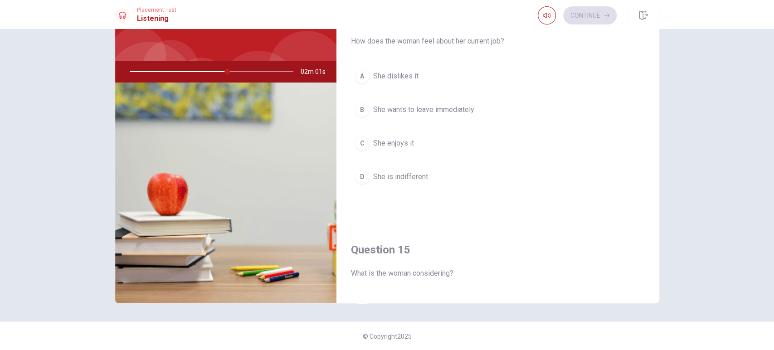
scroll to position [642, 0]
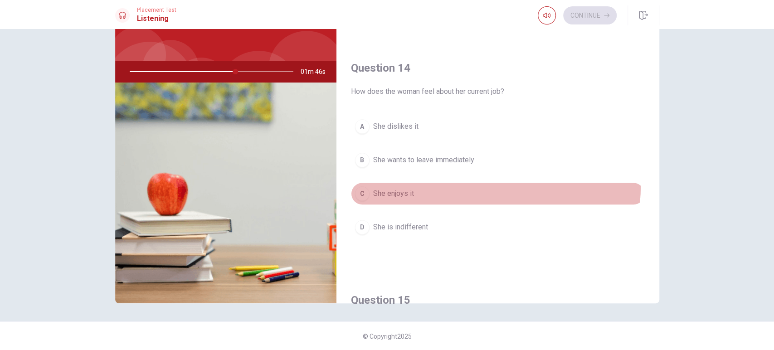
click at [491, 185] on button "C She enjoys it" at bounding box center [498, 193] width 294 height 23
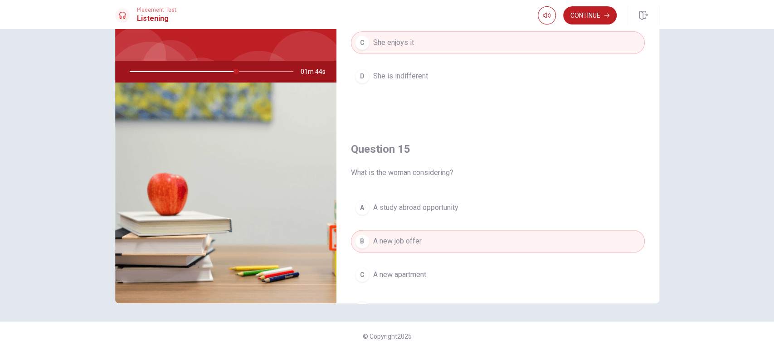
scroll to position [844, 0]
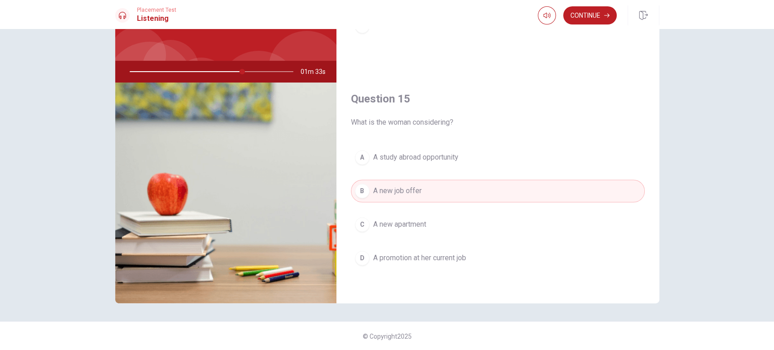
click at [466, 261] on button "D A promotion at her current job" at bounding box center [498, 258] width 294 height 23
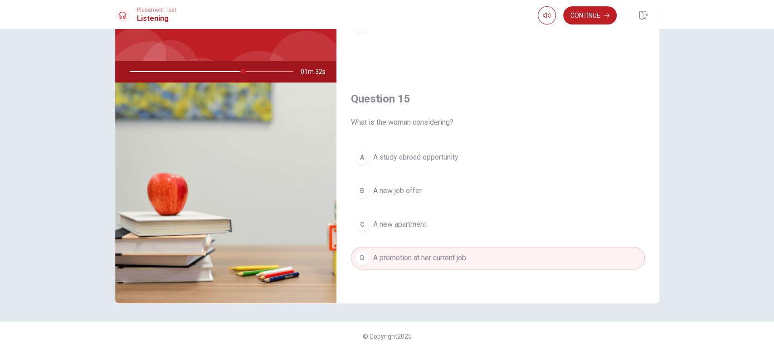
click at [420, 180] on button "B A new job offer" at bounding box center [498, 191] width 294 height 23
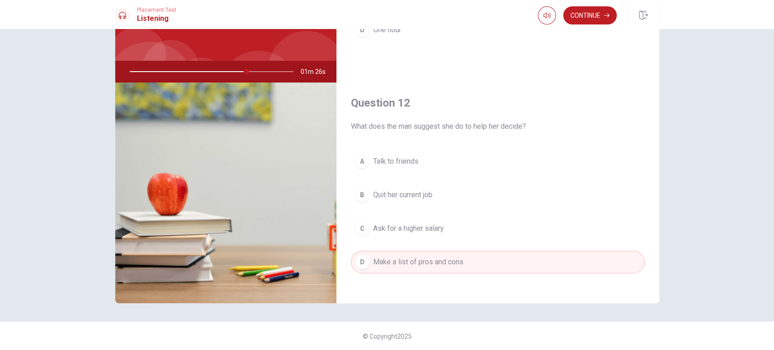
scroll to position [151, 0]
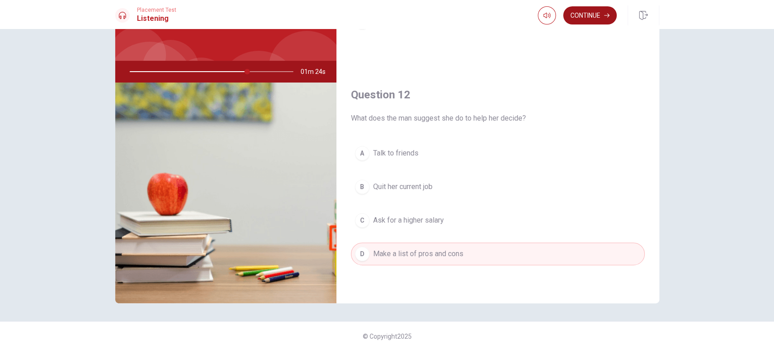
click at [591, 17] on button "Continue" at bounding box center [590, 15] width 54 height 18
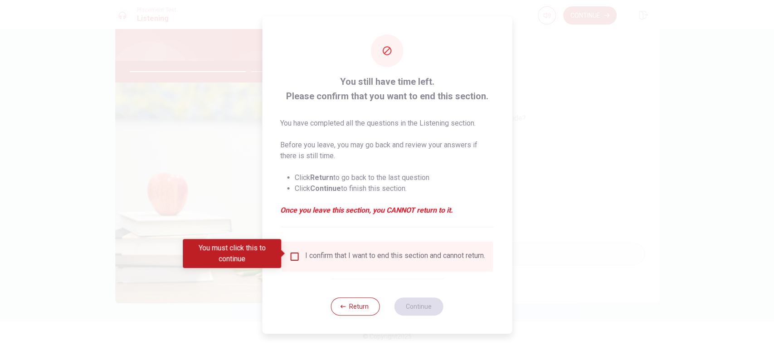
click at [327, 242] on div "I confirm that I want to end this section and cannot return." at bounding box center [387, 257] width 211 height 30
click at [322, 251] on div "I confirm that I want to end this section and cannot return." at bounding box center [395, 256] width 180 height 11
click at [290, 255] on input "You must click this to continue" at bounding box center [294, 256] width 11 height 11
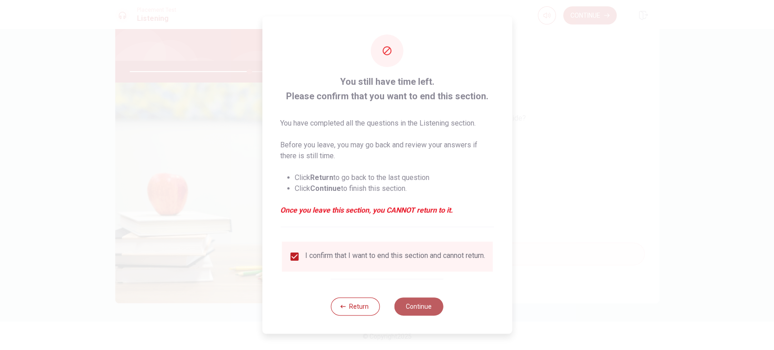
click at [434, 314] on button "Continue" at bounding box center [419, 307] width 49 height 18
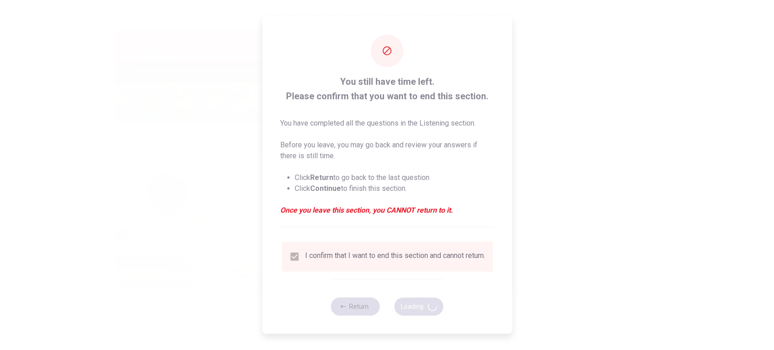
type input "74"
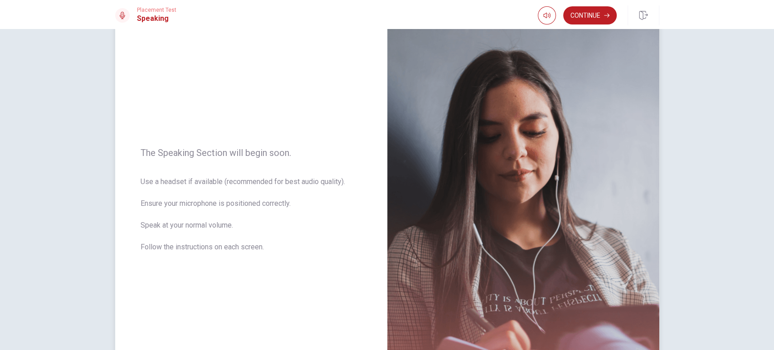
scroll to position [39, 0]
click at [595, 7] on button "Continue" at bounding box center [590, 15] width 54 height 18
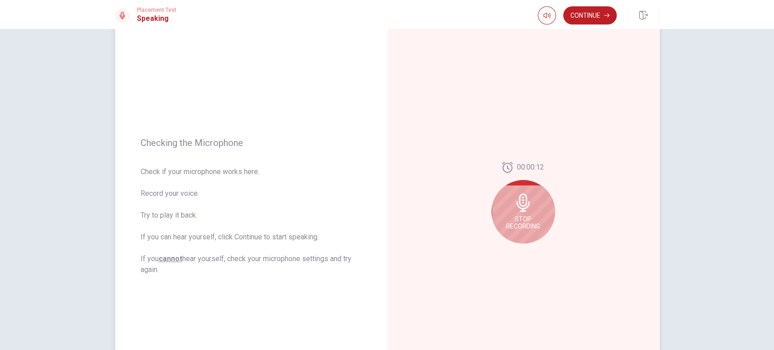
click at [528, 210] on icon at bounding box center [523, 203] width 18 height 18
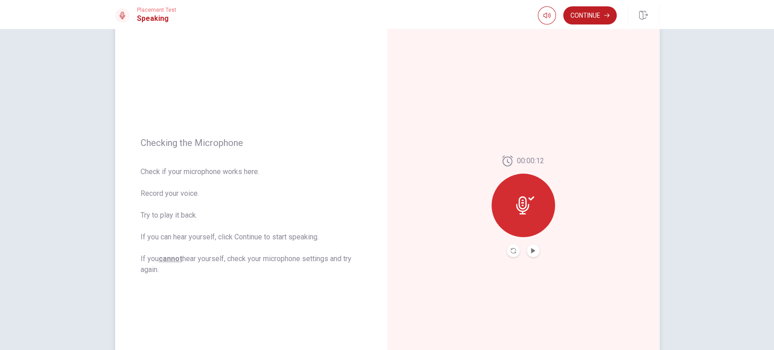
click at [528, 210] on icon at bounding box center [525, 205] width 18 height 18
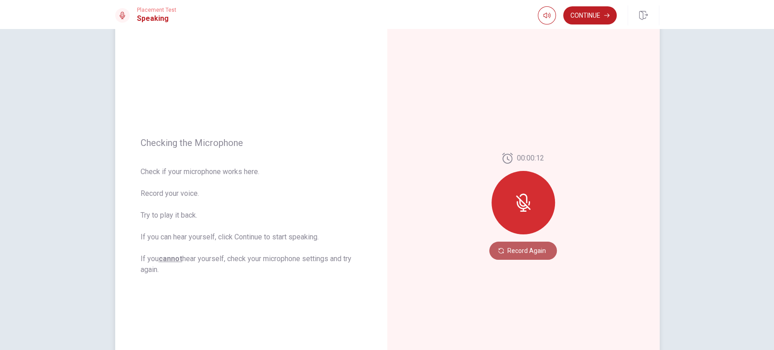
click at [528, 251] on button "Record Again" at bounding box center [523, 251] width 68 height 18
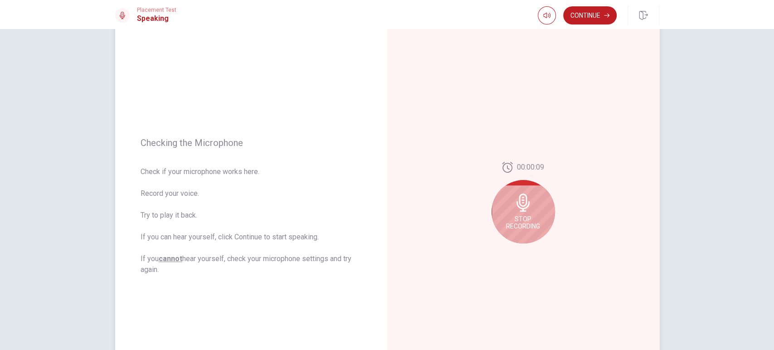
click at [521, 210] on icon at bounding box center [523, 203] width 13 height 18
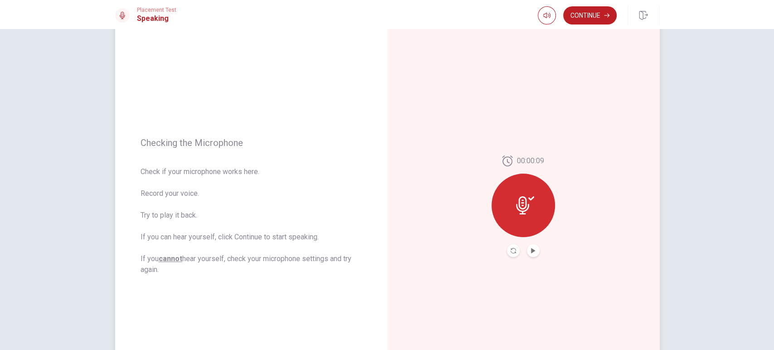
click at [536, 250] on button "Play Audio" at bounding box center [533, 250] width 13 height 13
click at [611, 19] on button "Continue" at bounding box center [590, 15] width 54 height 18
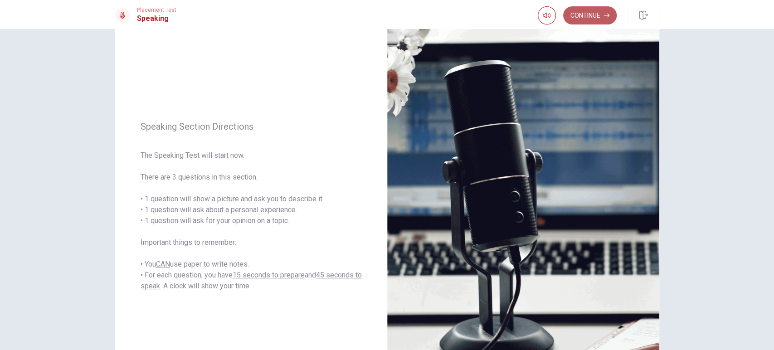
click at [599, 13] on button "Continue" at bounding box center [590, 15] width 54 height 18
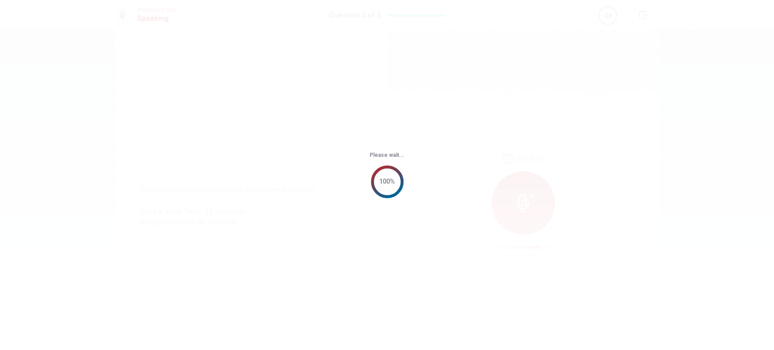
scroll to position [0, 0]
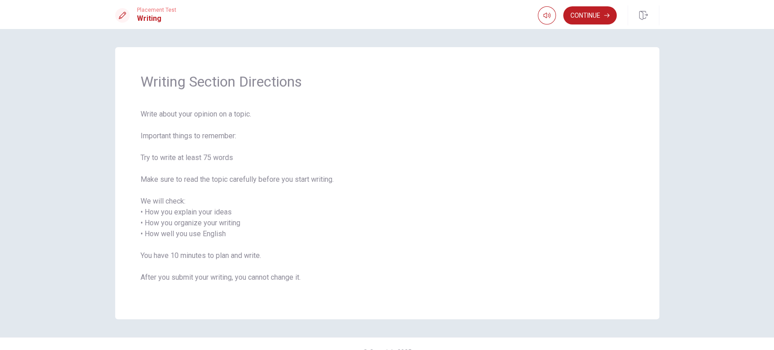
click at [454, 135] on span "Write about your opinion on a topic. Important things to remember: Try to write…" at bounding box center [387, 201] width 493 height 185
click at [599, 15] on button "Continue" at bounding box center [590, 15] width 54 height 18
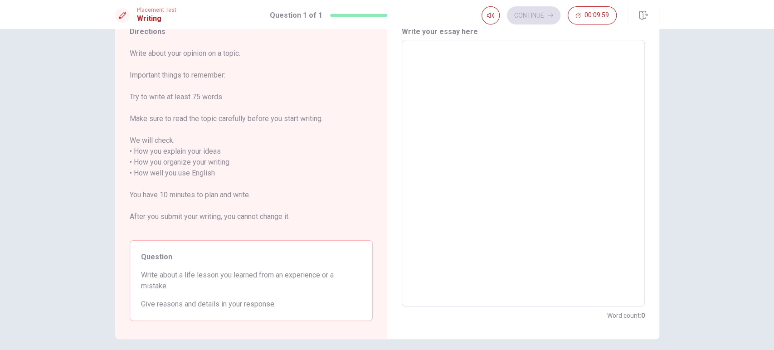
scroll to position [75, 0]
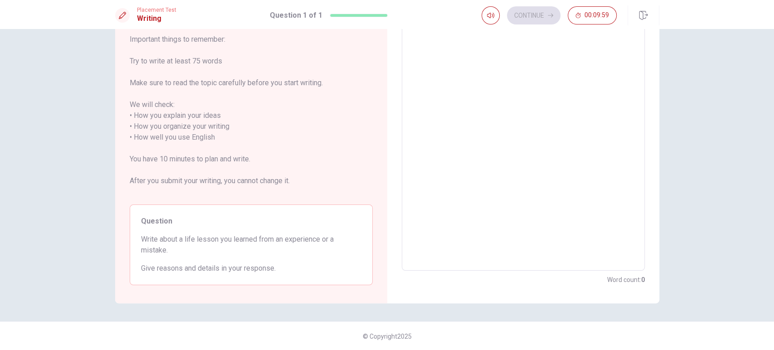
click at [244, 231] on div "Question Write about a life lesson you learned from an experience or a mistake.…" at bounding box center [251, 245] width 243 height 81
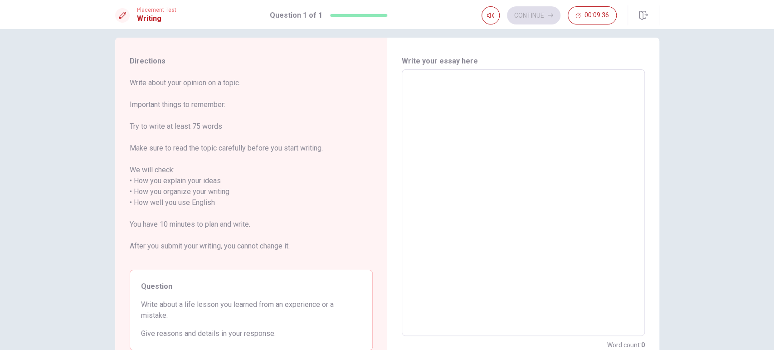
scroll to position [0, 0]
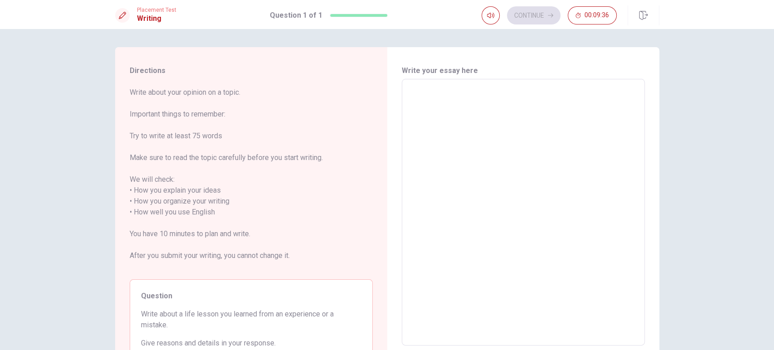
click at [483, 134] on textarea at bounding box center [523, 213] width 230 height 252
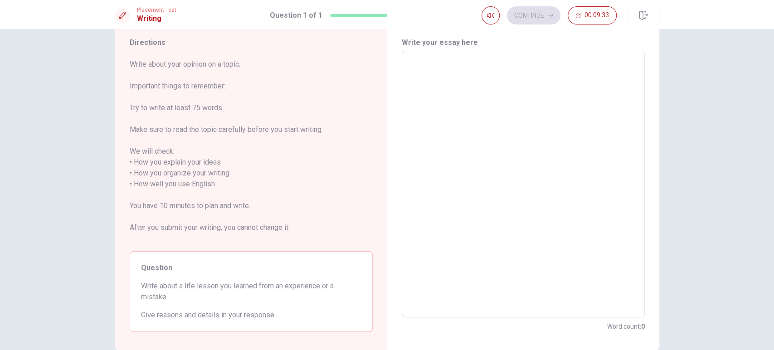
scroll to position [50, 0]
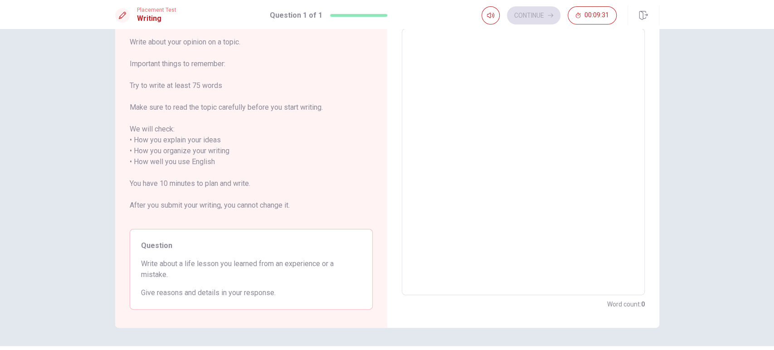
type textarea "I"
type textarea "x"
type textarea "I"
type textarea "x"
type textarea "I l"
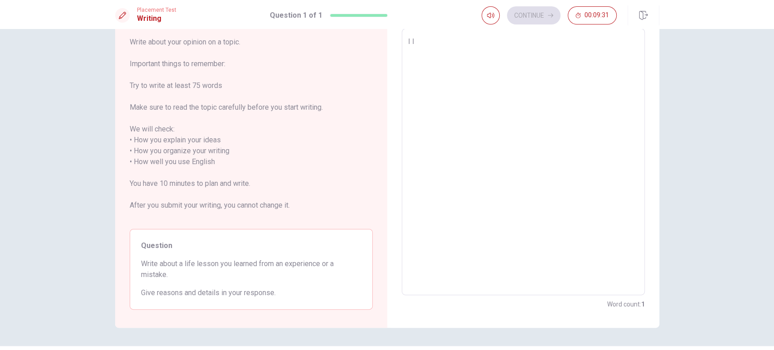
type textarea "x"
type textarea "I le"
type textarea "x"
type textarea "I lea"
type textarea "x"
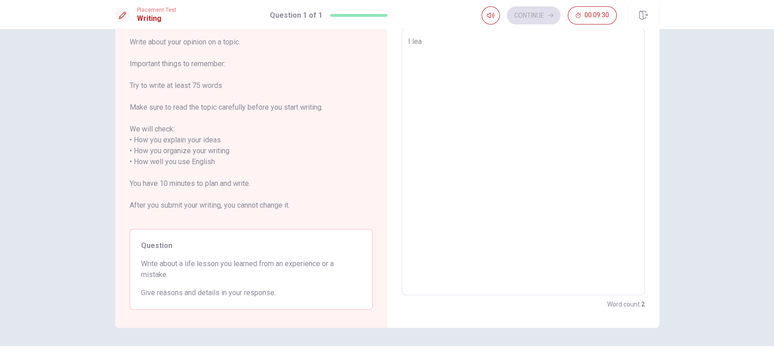
type textarea "I [PERSON_NAME]"
type textarea "x"
type textarea "I learn"
type textarea "x"
type textarea "I learne"
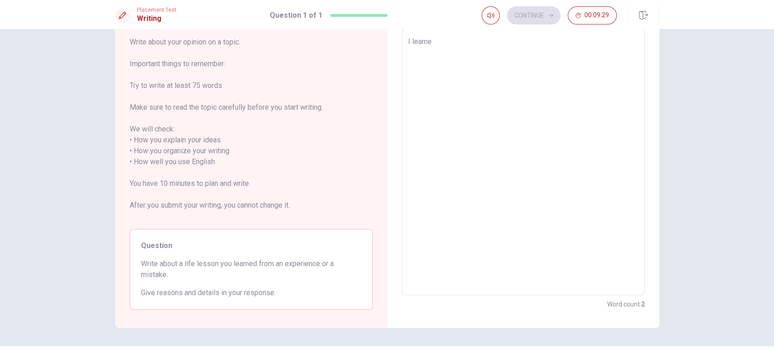
type textarea "x"
type textarea "I learned"
type textarea "x"
type textarea "I learned"
type textarea "x"
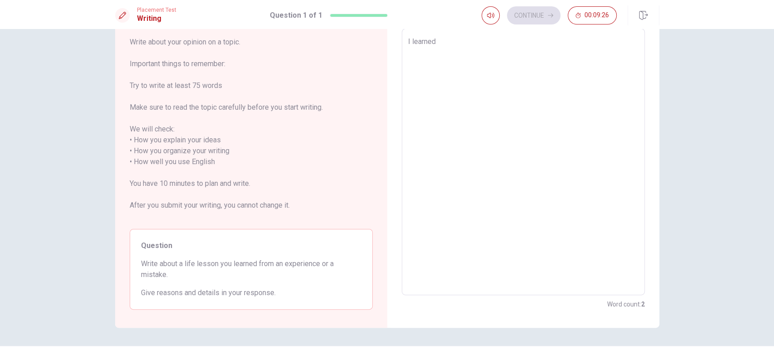
type textarea "I learned f"
type textarea "x"
type textarea "I learned fr"
type textarea "x"
type textarea "I learned fro"
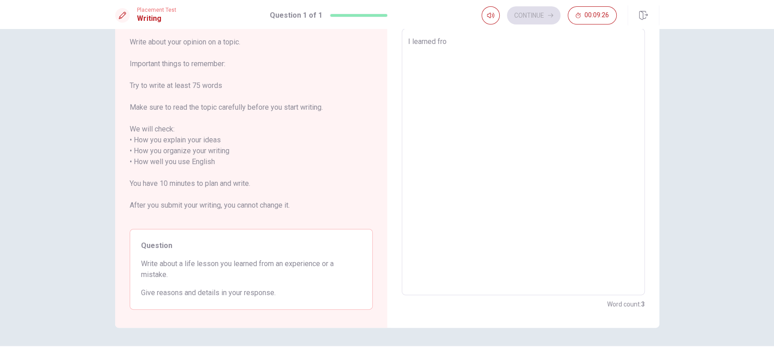
type textarea "x"
type textarea "I learned from"
type textarea "x"
type textarea "I learned from"
type textarea "x"
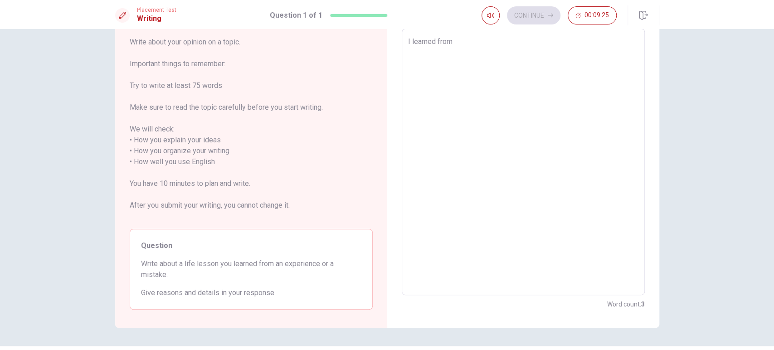
type textarea "I learned from a"
type textarea "x"
type textarea "I learned from an"
type textarea "x"
type textarea "I learned from an"
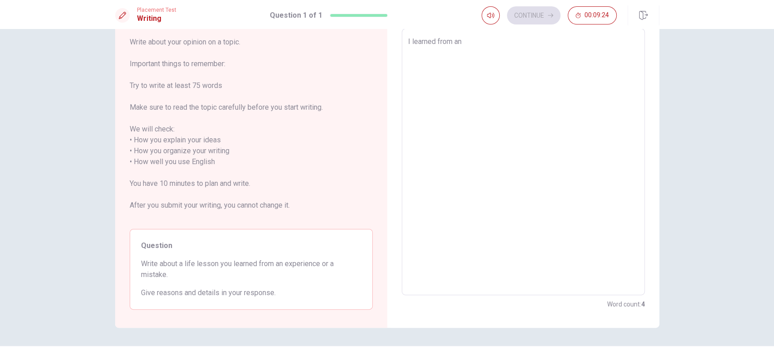
type textarea "x"
type textarea "I learned from an e"
type textarea "x"
type textarea "I learned from an ex"
type textarea "x"
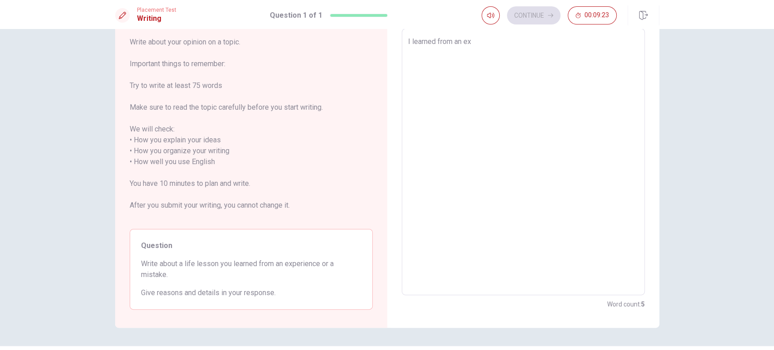
type textarea "I learned from an exp"
type textarea "x"
type textarea "I learned from an expe"
type textarea "x"
type textarea "I learned from an exper"
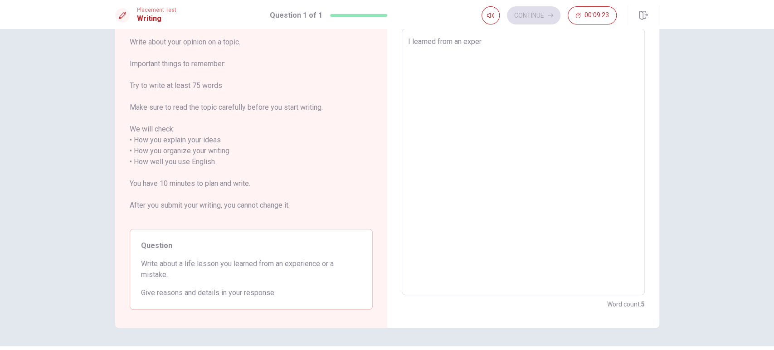
type textarea "x"
type textarea "I learned from an experi"
type textarea "x"
type textarea "I learned from an experie"
type textarea "x"
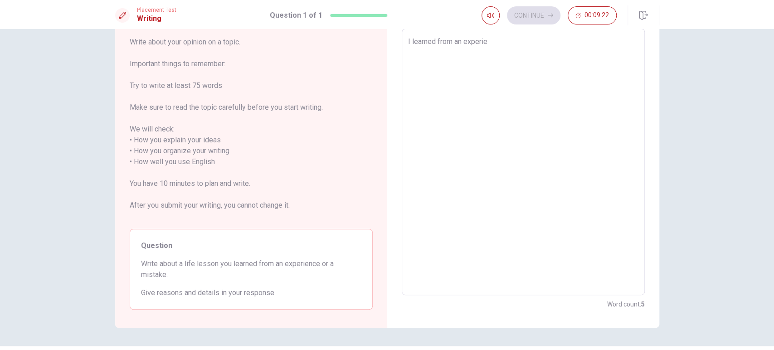
type textarea "I learned from an experien"
type textarea "x"
type textarea "I learned from an experienc"
type textarea "x"
type textarea "I learned from an experience"
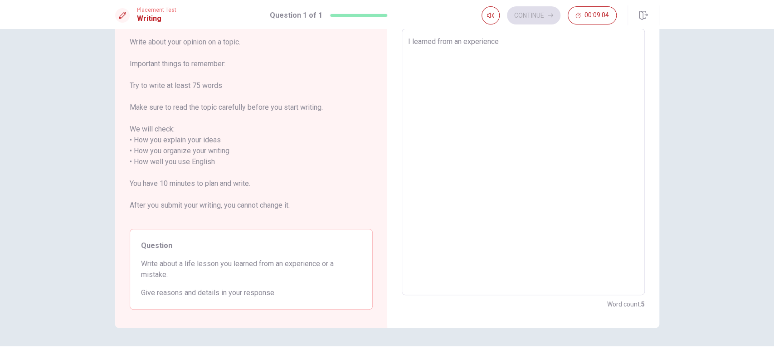
type textarea "x"
type textarea "I learned from an experienc"
type textarea "x"
type textarea "I learned from an experien"
type textarea "x"
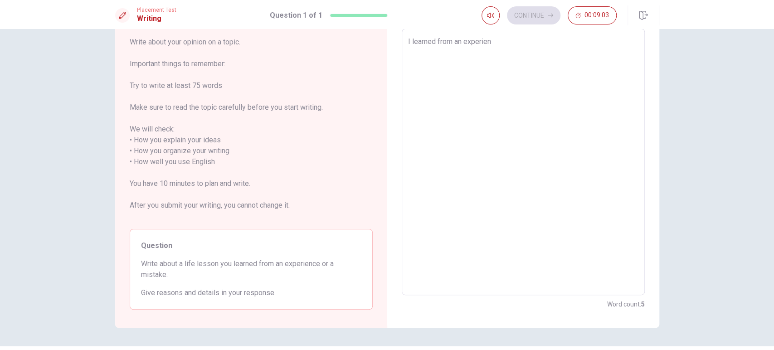
type textarea "I learned from an experie"
type textarea "x"
type textarea "I learned from an exper"
type textarea "x"
type textarea "I learned from an expe"
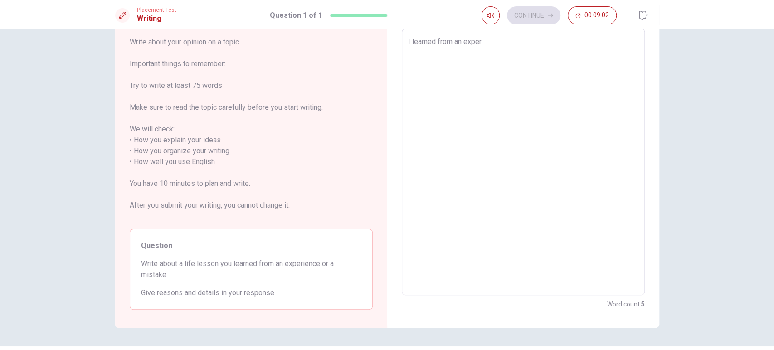
type textarea "x"
type textarea "I learned from an ex"
type textarea "x"
type textarea "I learned from an e"
type textarea "x"
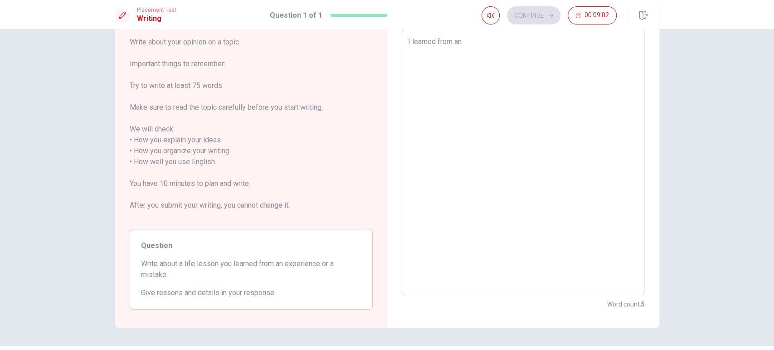
type textarea "I learned from an"
type textarea "x"
type textarea "I learned from a"
type textarea "x"
type textarea "I learned from"
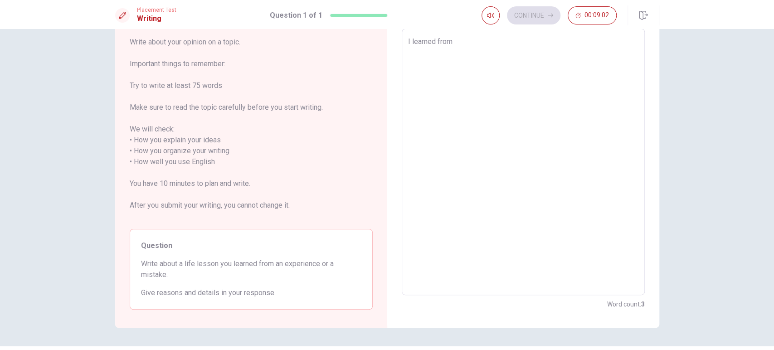
type textarea "x"
type textarea "I learned from"
type textarea "x"
type textarea "I learned from a"
type textarea "x"
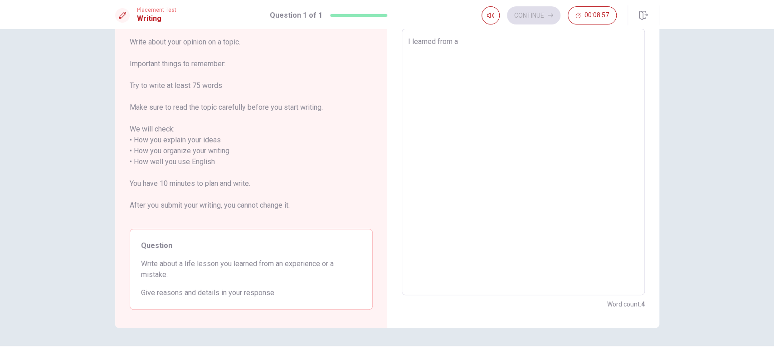
type textarea "I learned from an"
type textarea "x"
type textarea "I learned from an"
type textarea "x"
type textarea "I learned from an"
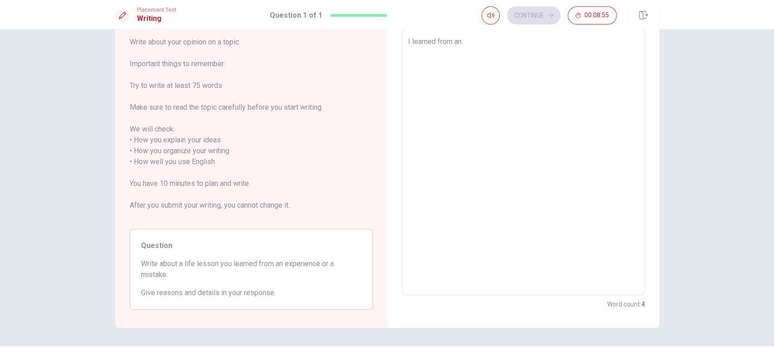
type textarea "x"
type textarea "I learned from a"
type textarea "x"
type textarea "I learned from"
type textarea "x"
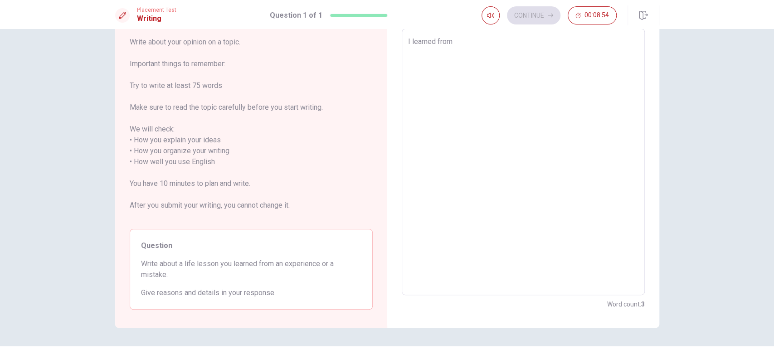
type textarea "I learned from w"
type textarea "x"
type textarea "I learned from wi"
type textarea "x"
type textarea "I learned from wit"
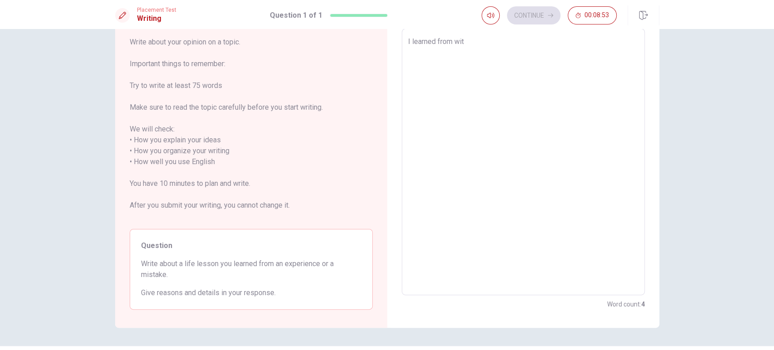
type textarea "x"
type textarea "I learned from wi"
type textarea "x"
type textarea "I learned from w"
type textarea "x"
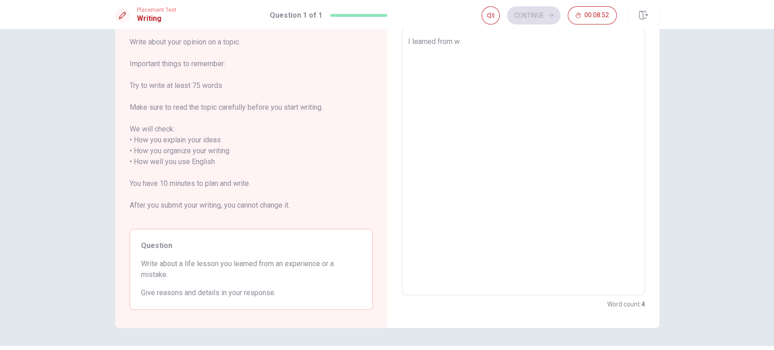
type textarea "I learned from"
type textarea "x"
type textarea "I learned from"
type textarea "x"
type textarea "I learned fro"
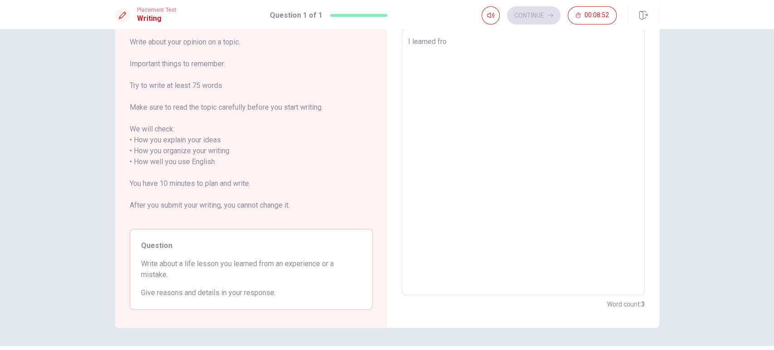
type textarea "x"
type textarea "I learned fr"
type textarea "x"
type textarea "I learned f"
type textarea "x"
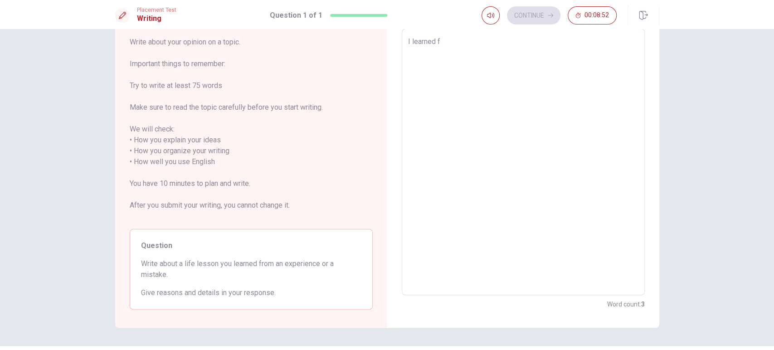
type textarea "I learned"
type textarea "x"
type textarea "I learned w"
type textarea "x"
type textarea "I learned wi"
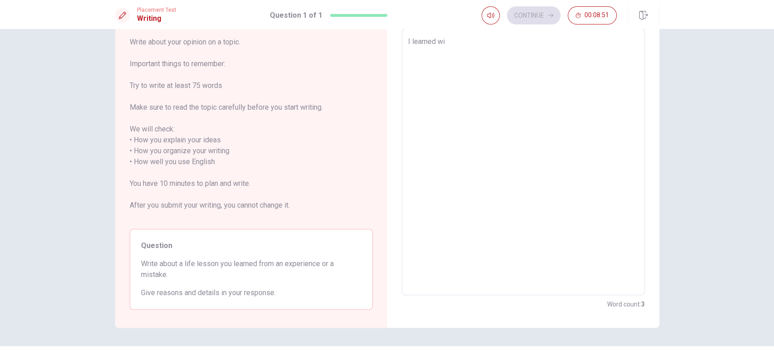
type textarea "x"
type textarea "I learned wit"
type textarea "x"
type textarea "I learned with"
type textarea "x"
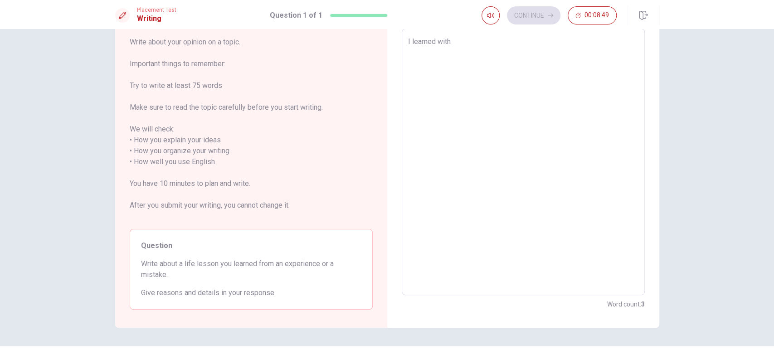
type textarea "I learned with"
type textarea "x"
type textarea "I learned with j"
type textarea "x"
type textarea "I learned with [PERSON_NAME]"
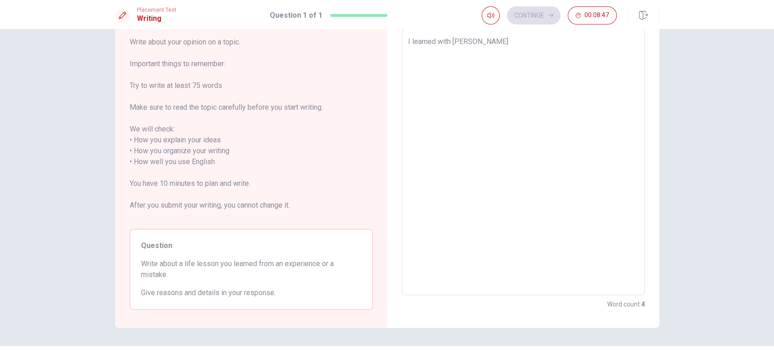
type textarea "x"
type textarea "I learned with job"
type textarea "x"
type textarea "I learned with job"
type textarea "x"
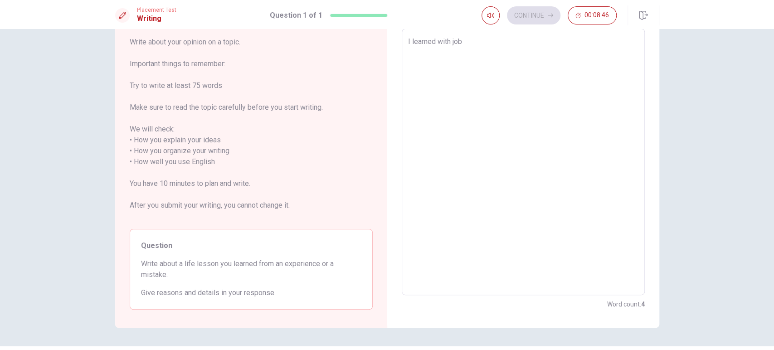
type textarea "I learned with job a"
type textarea "x"
type textarea "I learned with job ab"
type textarea "x"
type textarea "I learned with job abo"
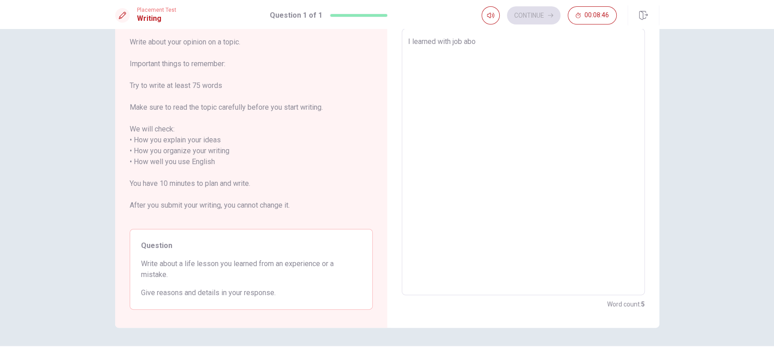
type textarea "x"
type textarea "I learned with job abou"
type textarea "x"
type textarea "I learned with job about"
type textarea "x"
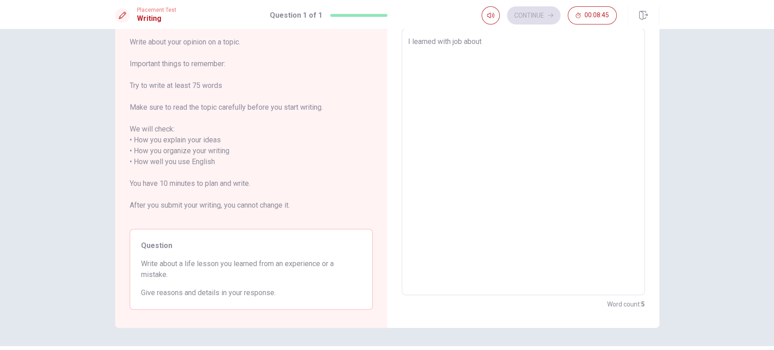
type textarea "I learned with job about"
type textarea "x"
type textarea "I learned with job about t"
type textarea "x"
type textarea "I learned with job about th"
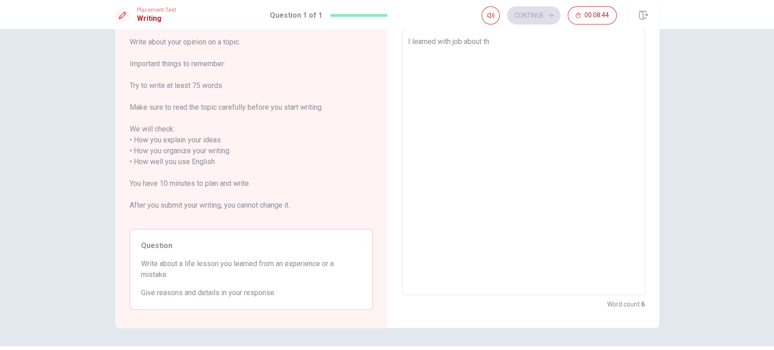
type textarea "x"
type textarea "I learned with job about the"
type textarea "x"
type textarea "I learned with job about the"
type textarea "x"
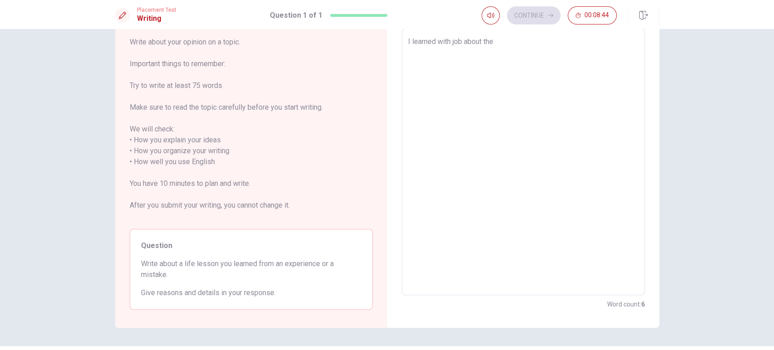
type textarea "I learned with job about the i"
type textarea "x"
type textarea "I learned with job about the im"
type textarea "x"
type textarea "I learned with job about the imp"
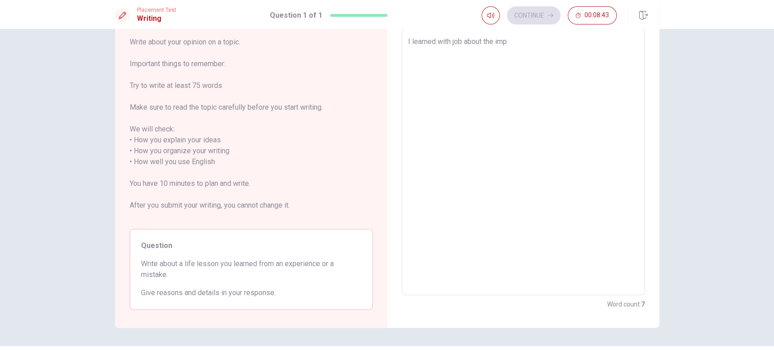
type textarea "x"
type textarea "I learned with job about the impo"
type textarea "x"
type textarea "I learned with job about the impor"
type textarea "x"
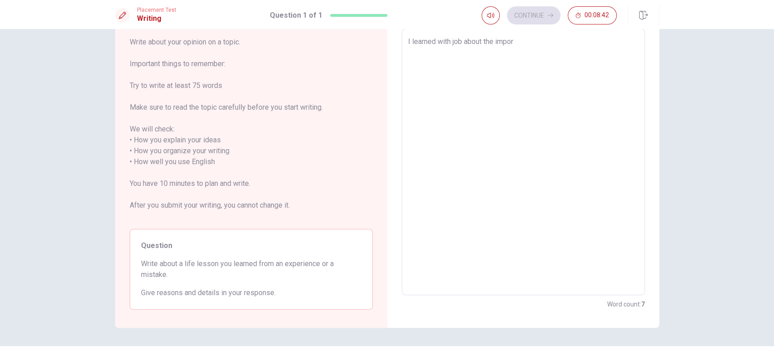
type textarea "I learned with job about the import"
type textarea "x"
type textarea "I learned with job about the importa"
type textarea "x"
type textarea "I learned with job about the importan"
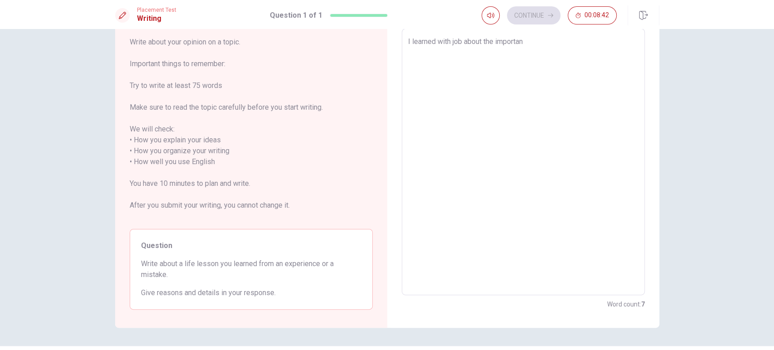
type textarea "x"
type textarea "I learned with job about the important"
type textarea "x"
type textarea "I learned with job about the important"
type textarea "x"
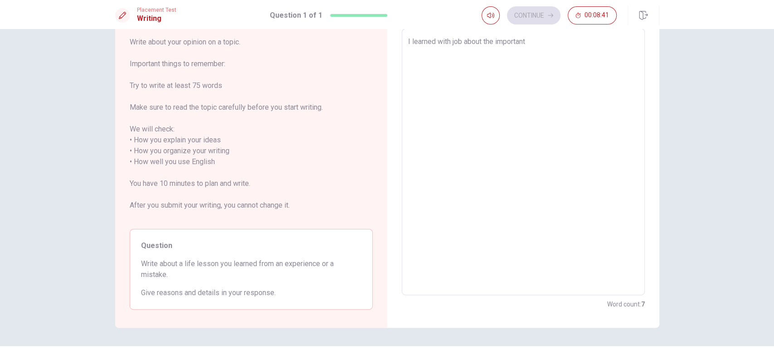
type textarea "I learned with job about the important t"
type textarea "x"
type textarea "I learned with job about the important to"
type textarea "x"
type textarea "I learned with job about the important to"
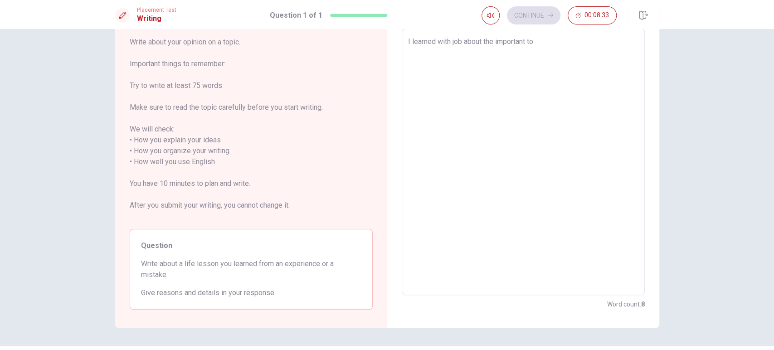
type textarea "x"
type textarea "I learned with job about the important to s"
type textarea "x"
type textarea "I learned with job about the important to st"
type textarea "x"
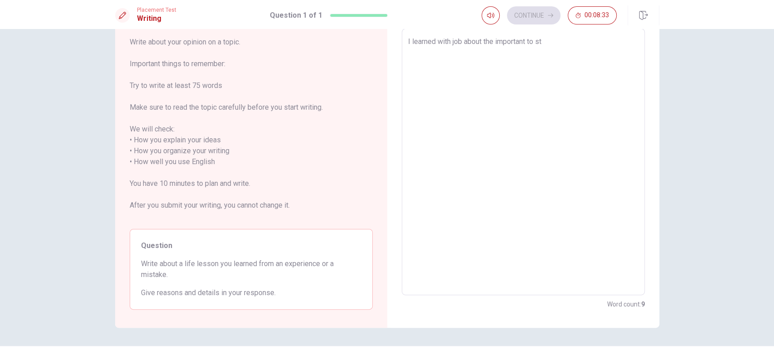
type textarea "I learned with job about the important to stu"
type textarea "x"
type textarea "I learned with job about the important to stud"
type textarea "x"
type textarea "I learned with job about the important to study"
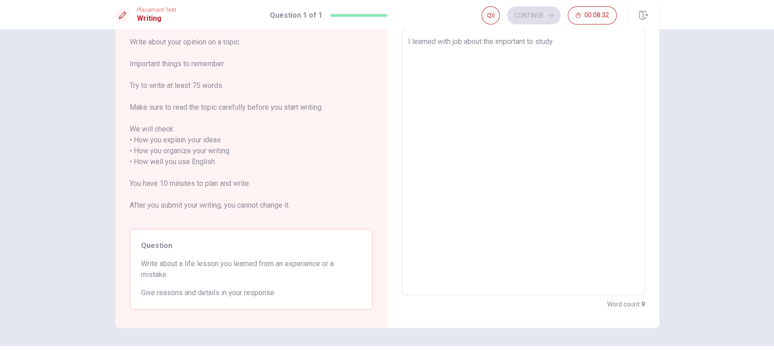
type textarea "x"
type textarea "I learned with job about the important to study,"
type textarea "x"
type textarea "I learned with job about the important to study,"
type textarea "x"
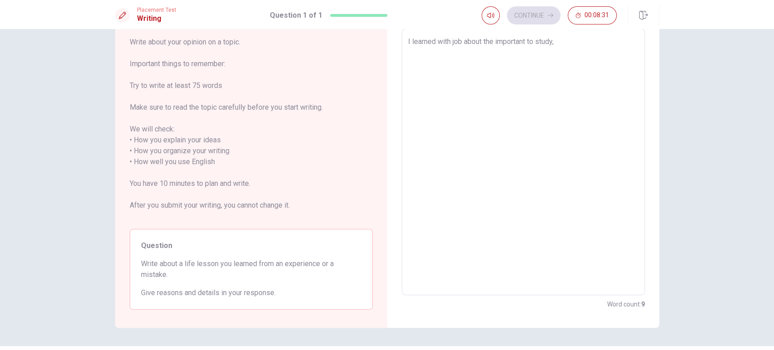
type textarea "I learned with job about the important to study, e"
type textarea "x"
type textarea "I learned with job about the important to study, es"
type textarea "x"
type textarea "I learned with job about the important to study, e"
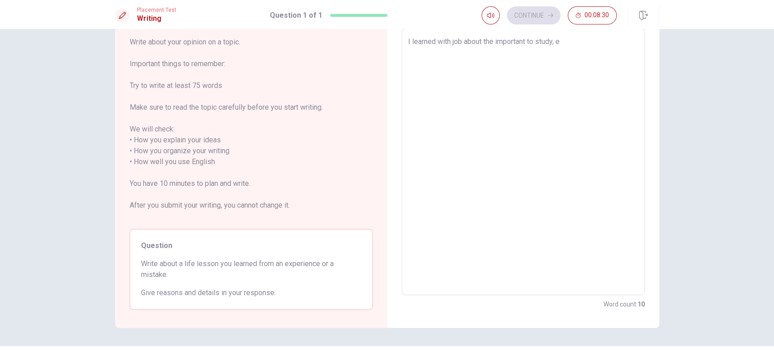
type textarea "x"
type textarea "I learned with job about the important to study,"
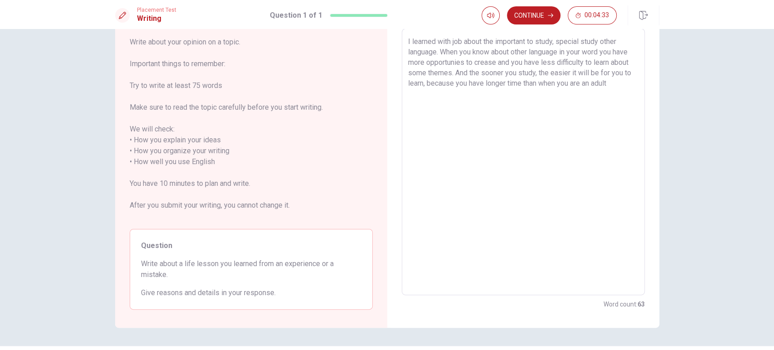
click at [556, 60] on textarea "I learned with job about the important to study, special study other language. …" at bounding box center [523, 162] width 230 height 252
drag, startPoint x: 601, startPoint y: 50, endPoint x: 562, endPoint y: 50, distance: 39.0
click at [562, 50] on textarea "I learned with job about the important to study, special study other language. …" at bounding box center [523, 162] width 230 height 252
click at [621, 84] on textarea "I learned with job about the important to study, special study other language. …" at bounding box center [523, 162] width 230 height 252
click at [566, 93] on textarea "I learned with job about the important to study, special study other language. …" at bounding box center [523, 162] width 230 height 252
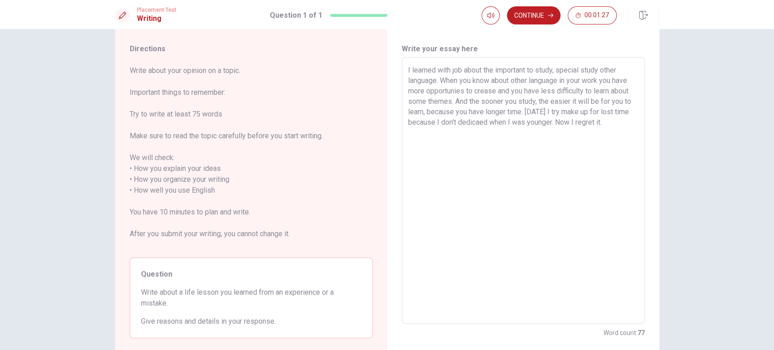
scroll to position [0, 0]
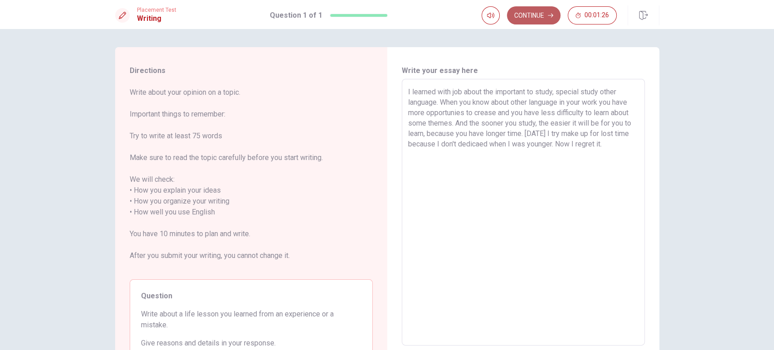
click at [542, 17] on button "Continue" at bounding box center [534, 15] width 54 height 18
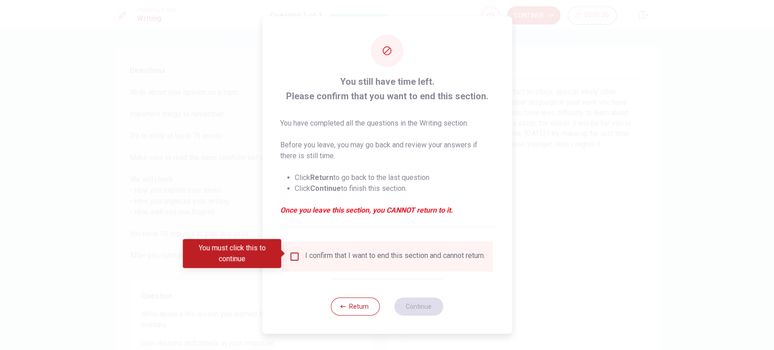
click at [299, 251] on div "I confirm that I want to end this section and cannot return." at bounding box center [387, 256] width 196 height 11
click at [298, 253] on input "You must click this to continue" at bounding box center [294, 256] width 11 height 11
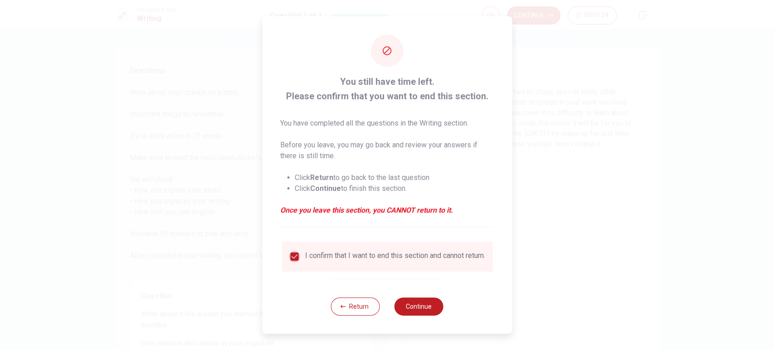
click at [295, 254] on input "checkbox" at bounding box center [294, 256] width 11 height 11
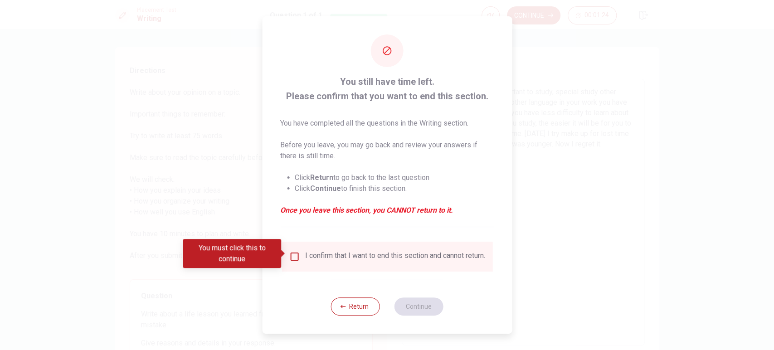
click at [295, 254] on input "You must click this to continue" at bounding box center [294, 256] width 11 height 11
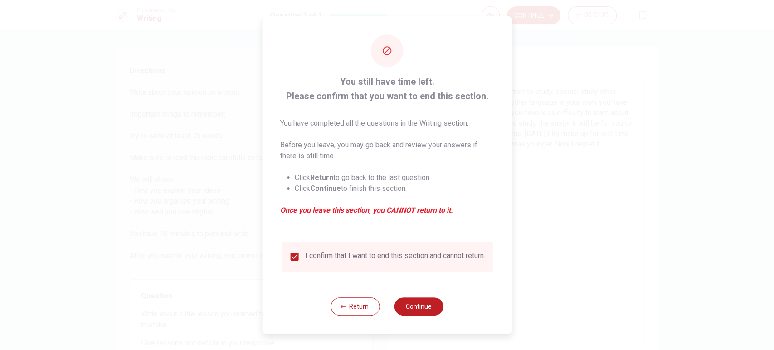
click at [441, 315] on div "Return Continue" at bounding box center [387, 306] width 112 height 55
click at [434, 313] on button "Continue" at bounding box center [419, 307] width 49 height 18
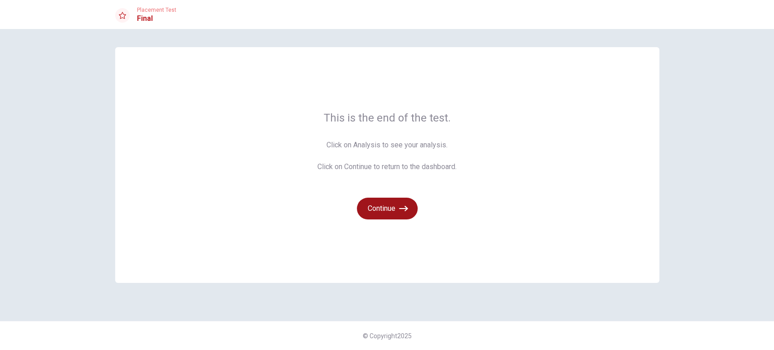
click at [402, 215] on button "Continue" at bounding box center [387, 209] width 61 height 22
